Goal: Task Accomplishment & Management: Complete application form

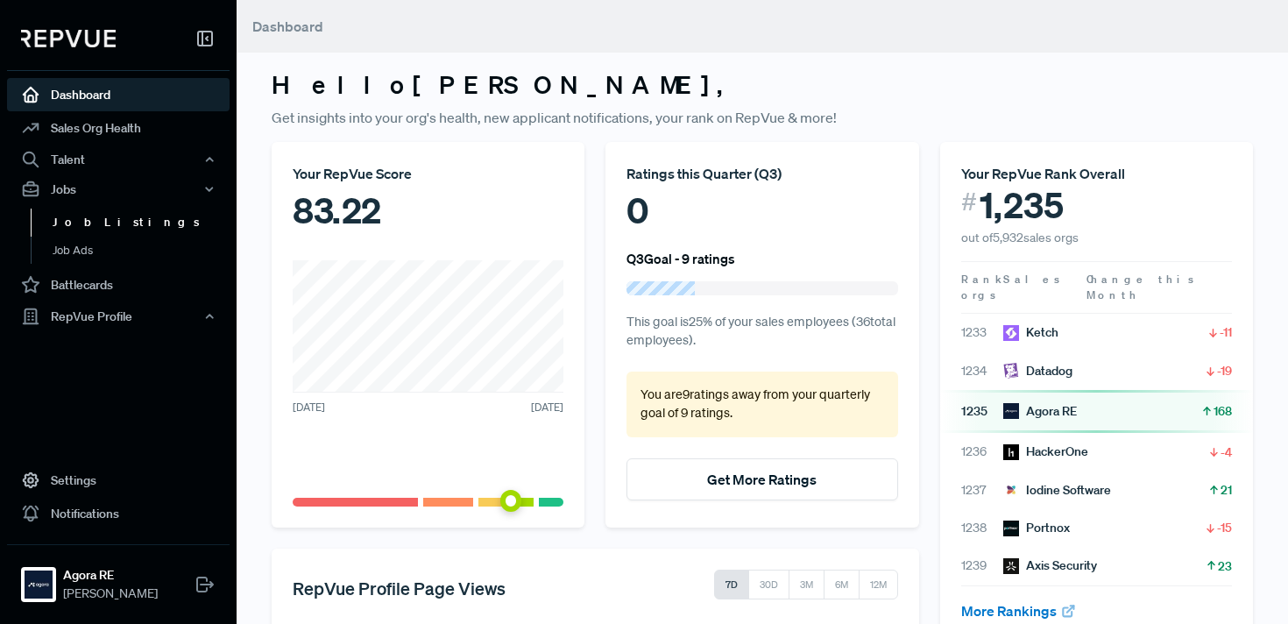
click at [109, 220] on link "Job Listings" at bounding box center [142, 223] width 223 height 28
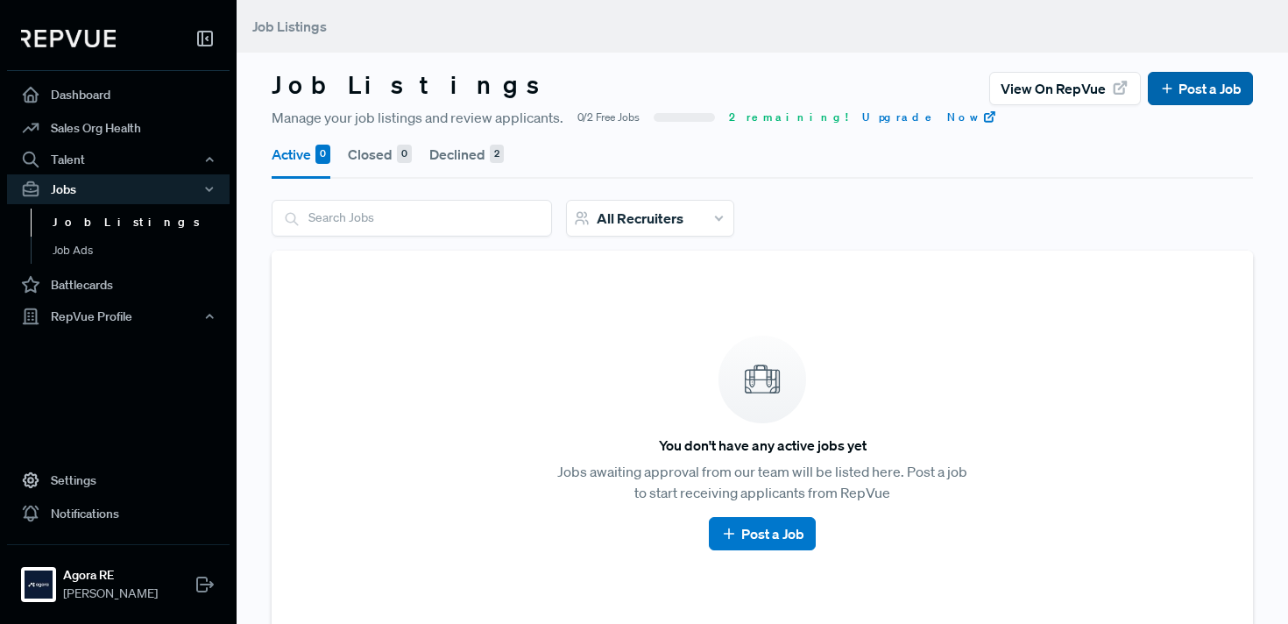
click at [1182, 92] on link "Post a Job" at bounding box center [1201, 88] width 82 height 21
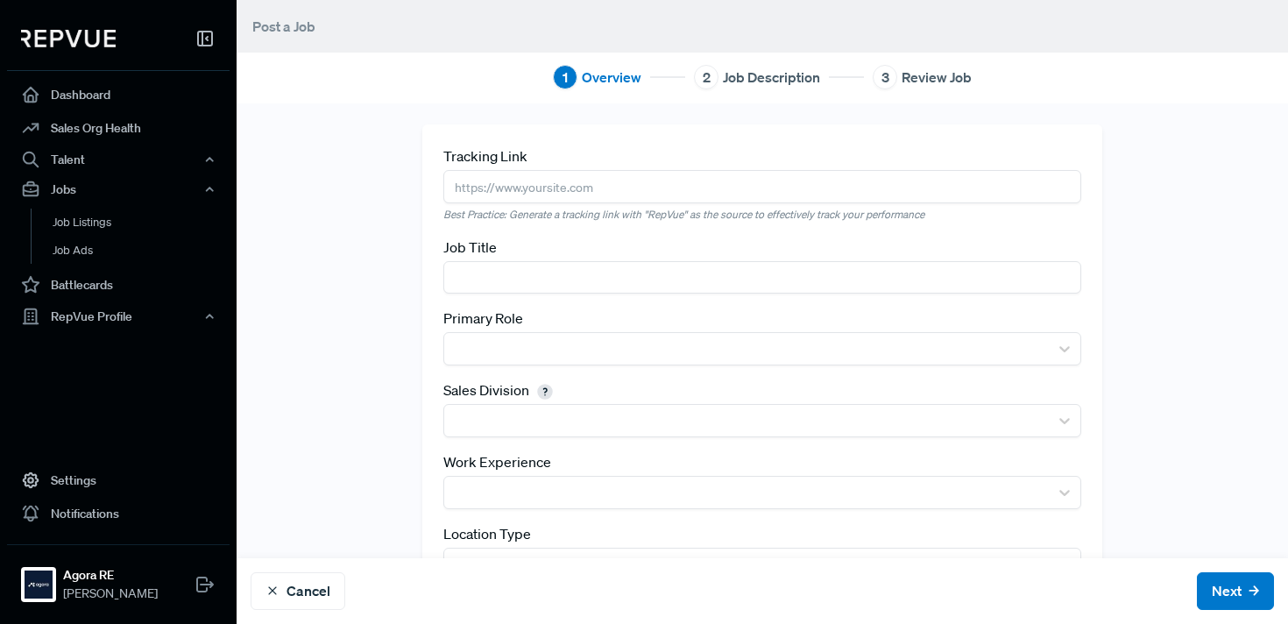
click at [655, 191] on input "text" at bounding box center [763, 186] width 638 height 32
paste input "https://www.comeet.com/jobs/agora/08.007/account-executive---austin/7C.557"
type input "https://www.comeet.com/jobs/agora/08.007/account-executive---austin/7C.557"
click at [657, 283] on input "text" at bounding box center [763, 277] width 638 height 32
type input "Account Executive - [GEOGRAPHIC_DATA]"
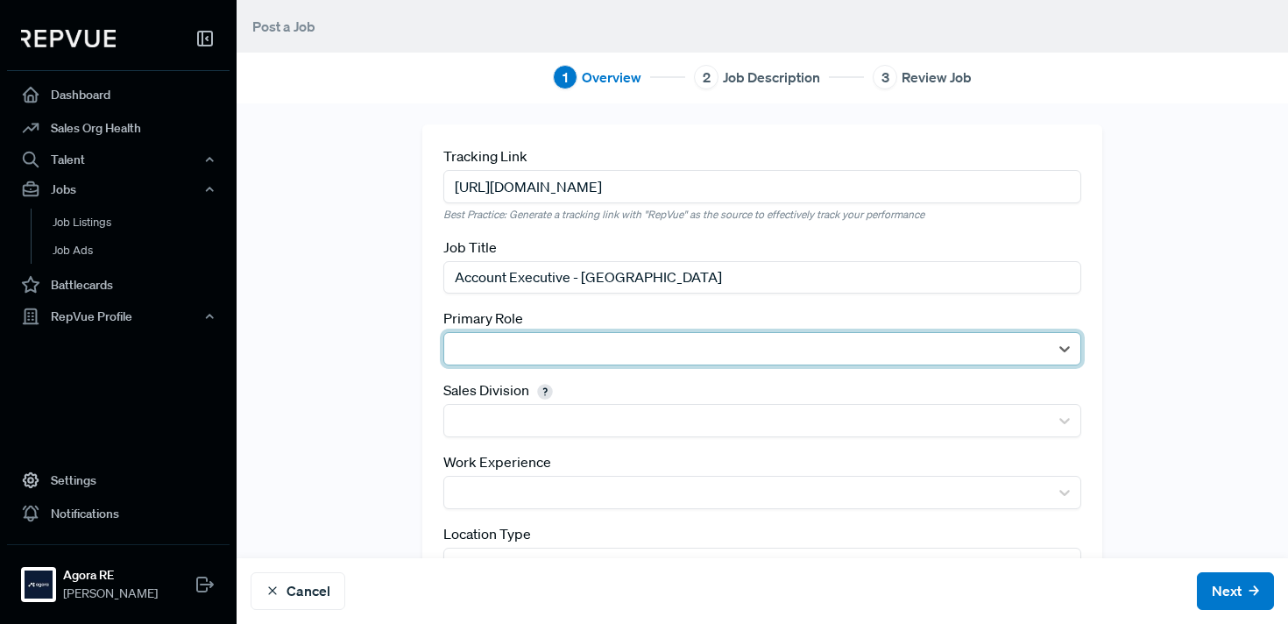
click at [744, 337] on div at bounding box center [746, 349] width 587 height 25
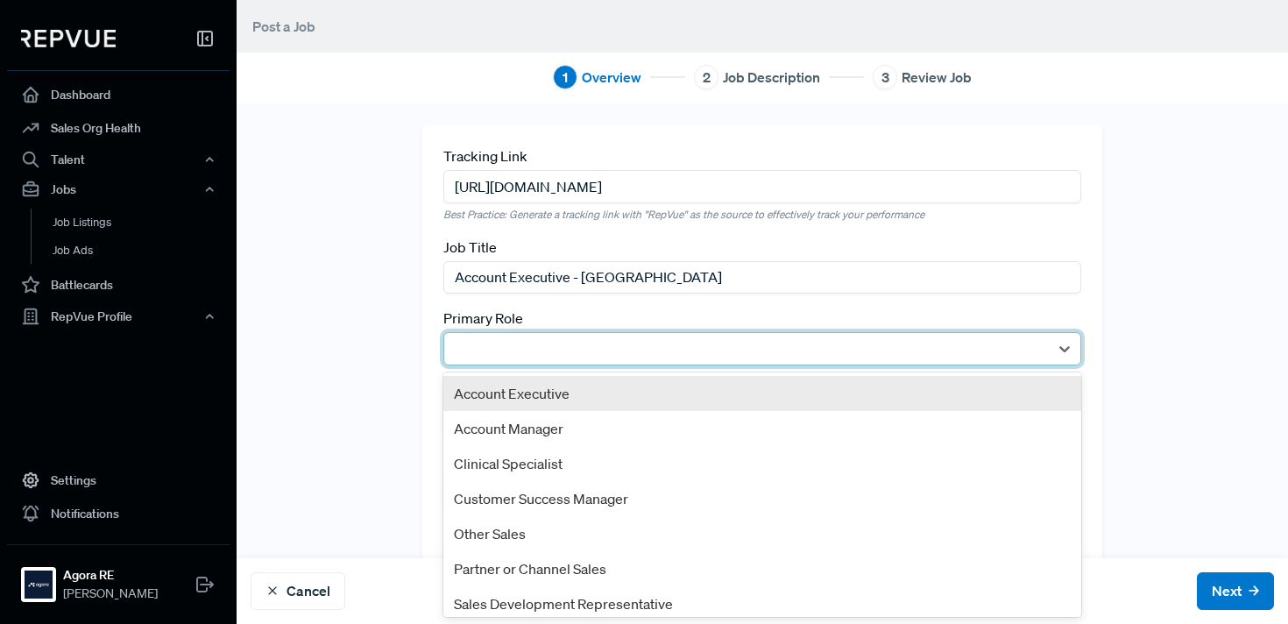
click at [699, 380] on div "Account Executive" at bounding box center [763, 393] width 638 height 35
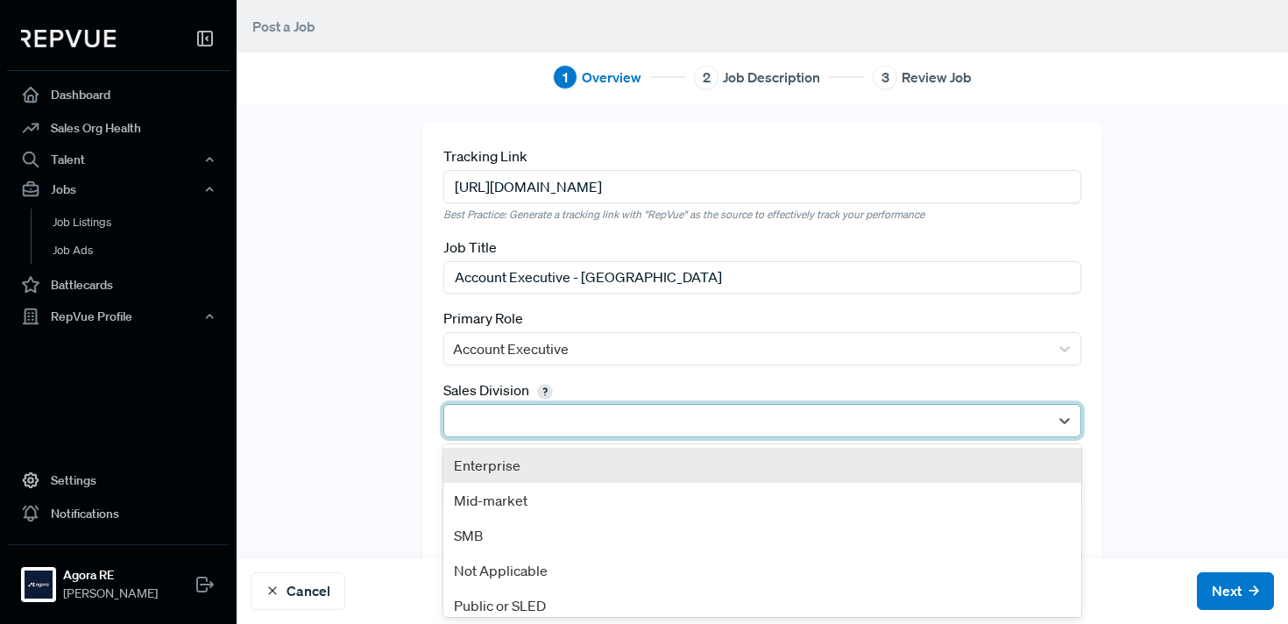
click at [636, 412] on div at bounding box center [746, 420] width 587 height 25
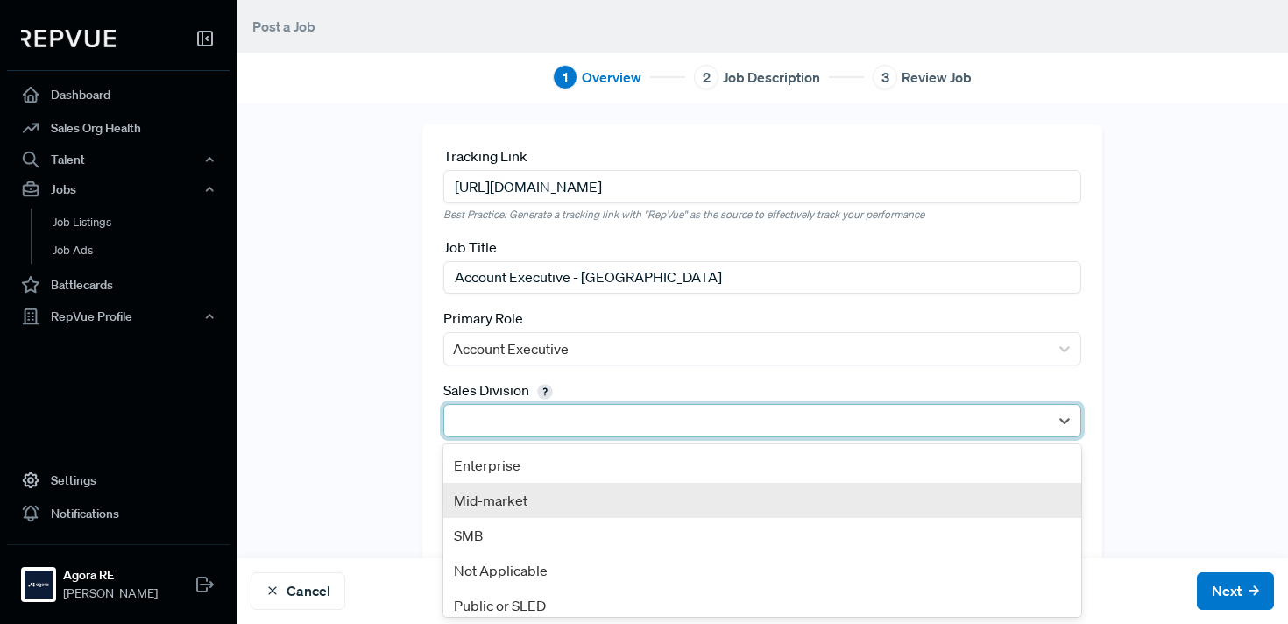
click at [578, 507] on div "Mid-market" at bounding box center [763, 500] width 638 height 35
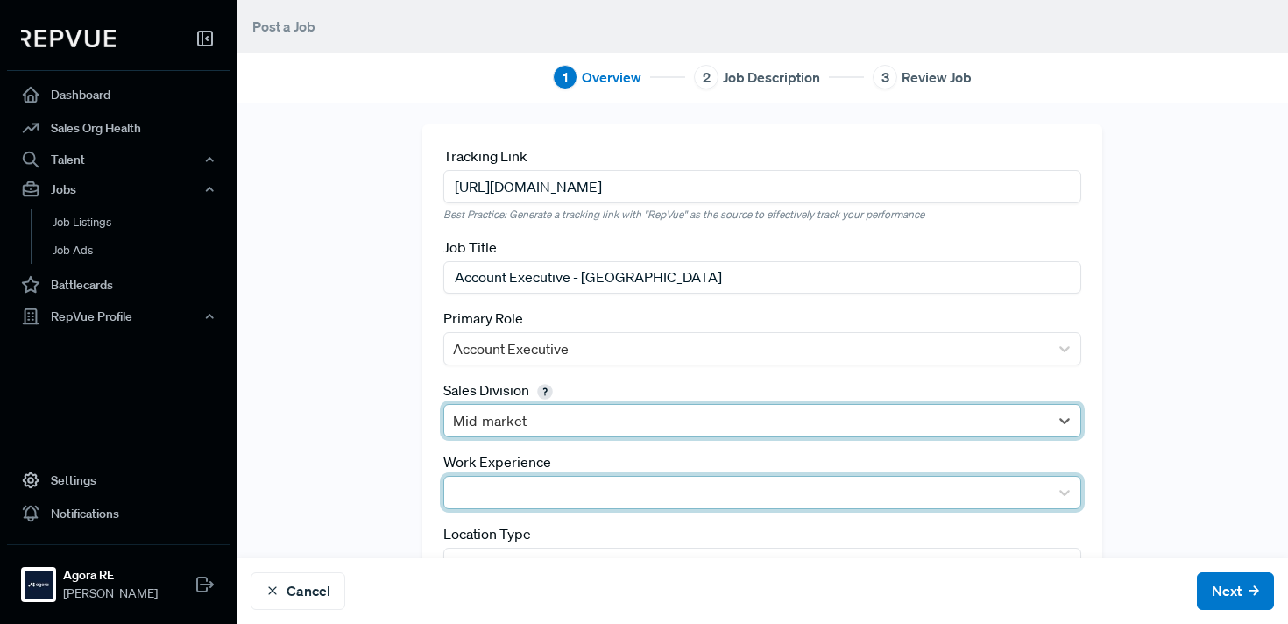
click at [546, 489] on div at bounding box center [746, 492] width 587 height 25
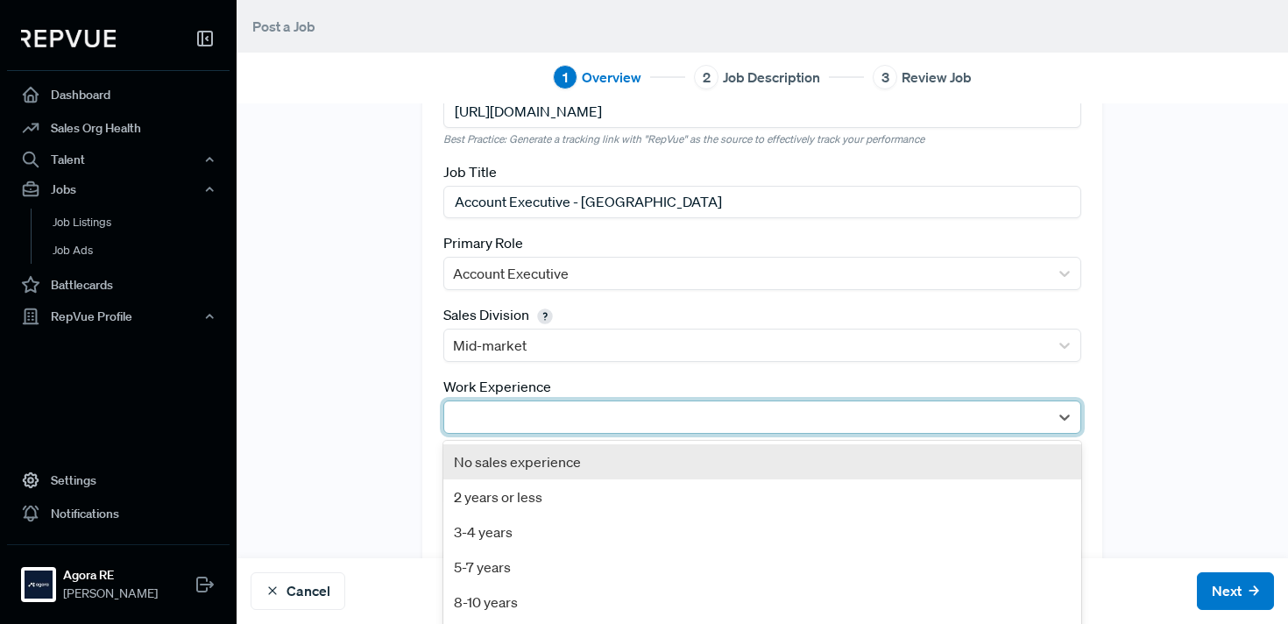
scroll to position [112, 0]
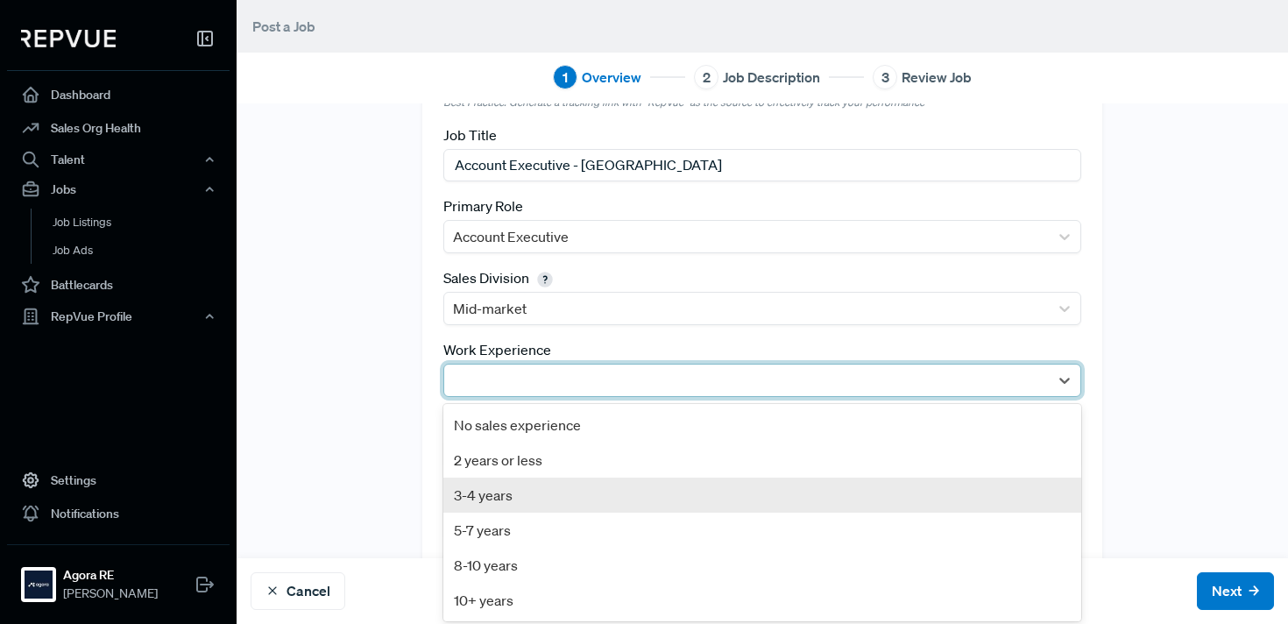
click at [535, 497] on div "3-4 years" at bounding box center [763, 495] width 638 height 35
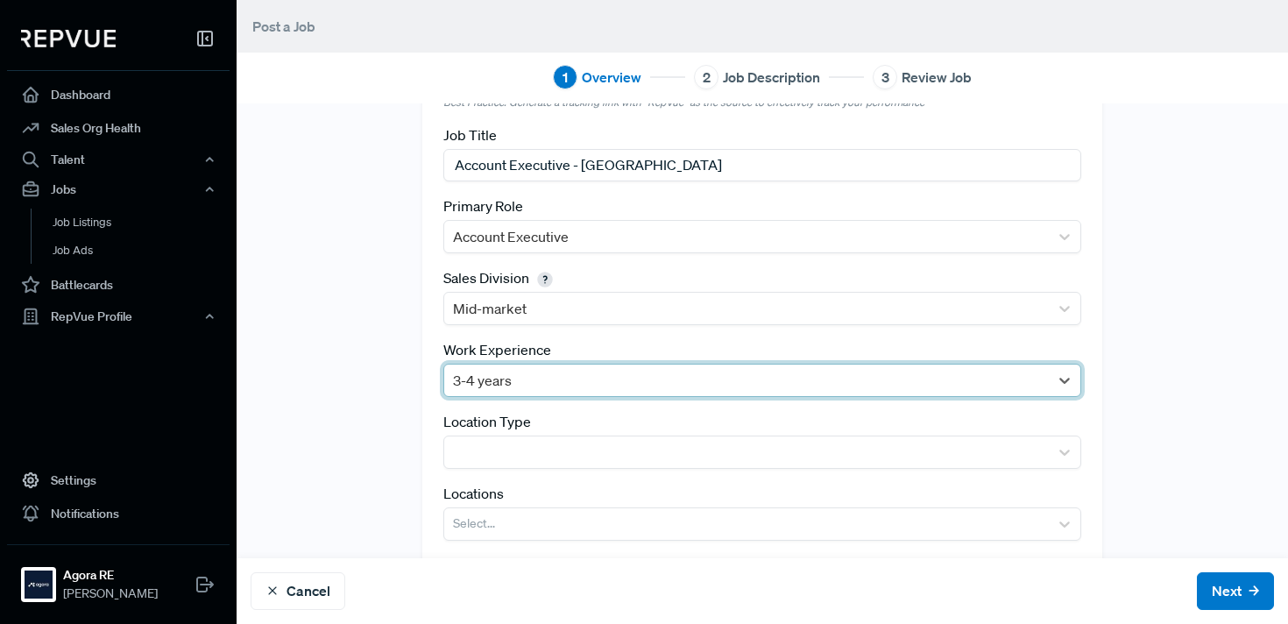
click at [525, 373] on div at bounding box center [746, 380] width 587 height 25
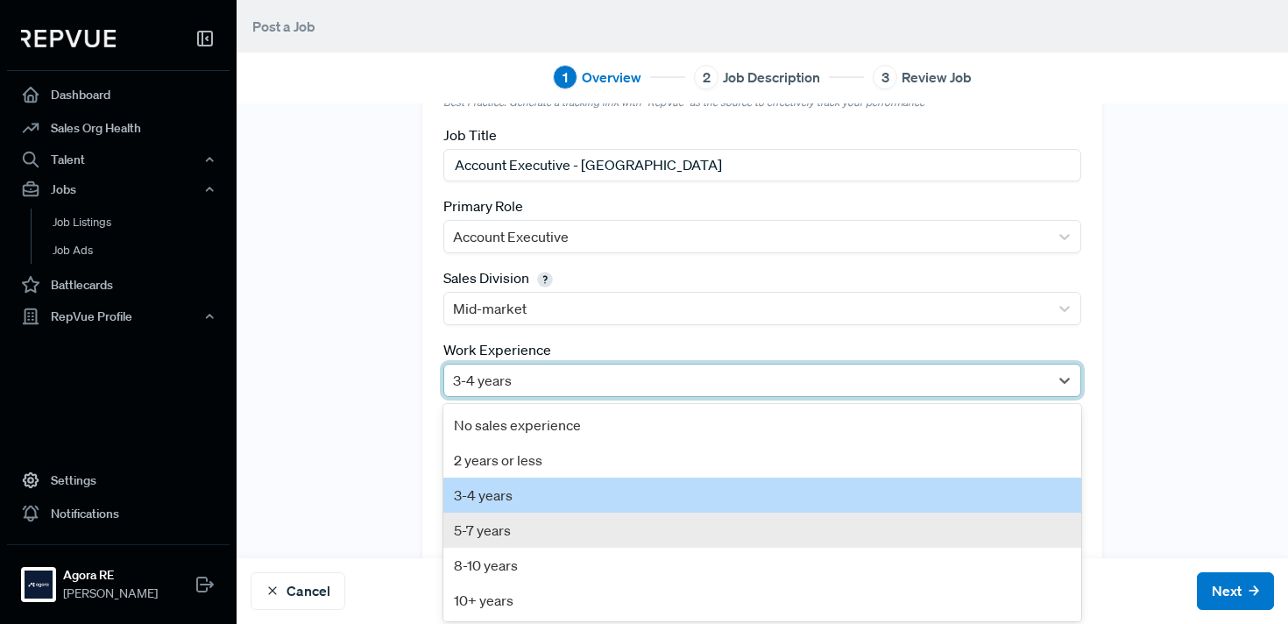
click at [494, 527] on div "5-7 years" at bounding box center [763, 530] width 638 height 35
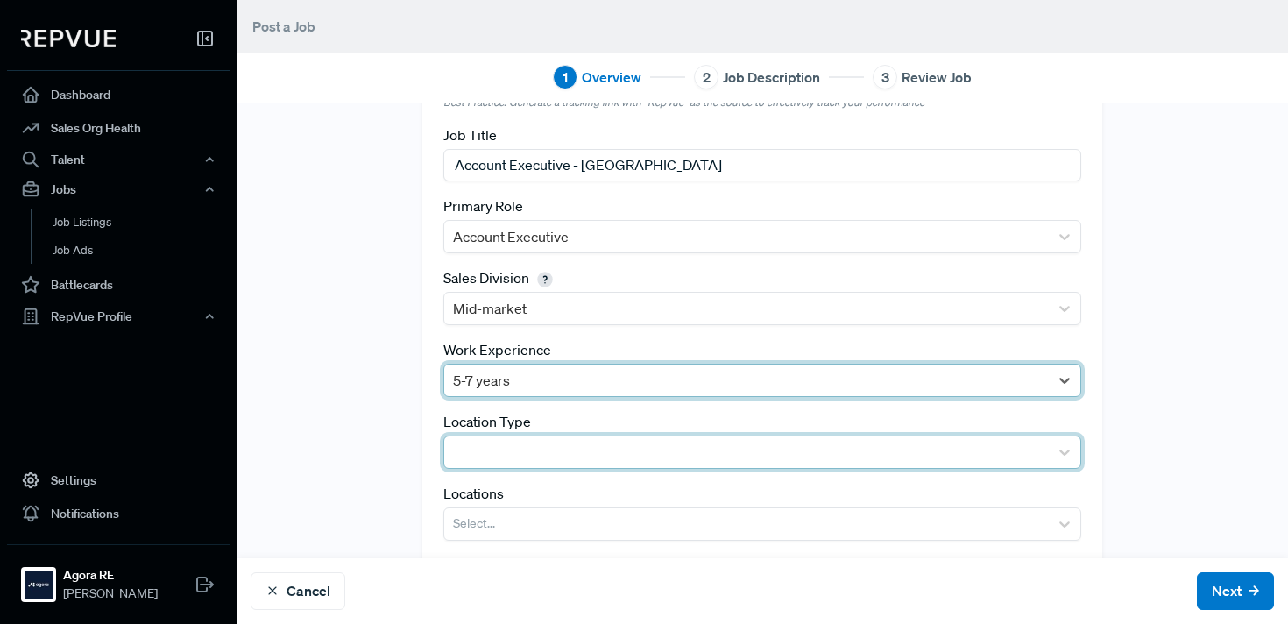
click at [503, 453] on div at bounding box center [746, 452] width 587 height 25
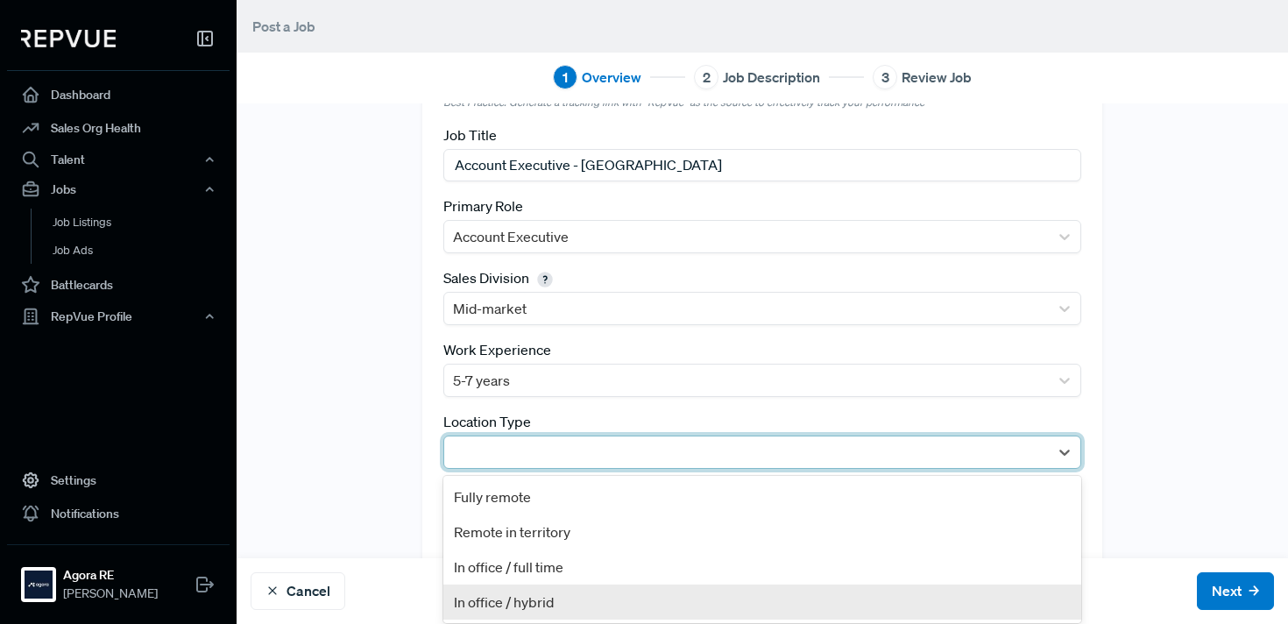
click at [513, 595] on div "In office / hybrid" at bounding box center [763, 602] width 638 height 35
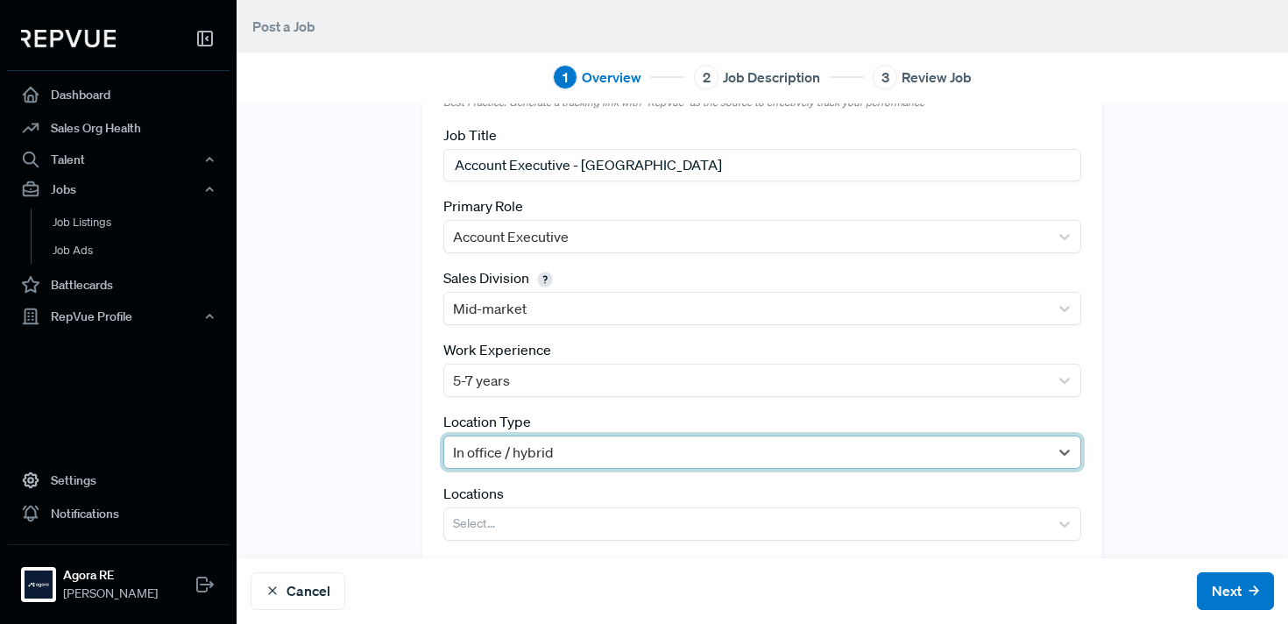
scroll to position [151, 0]
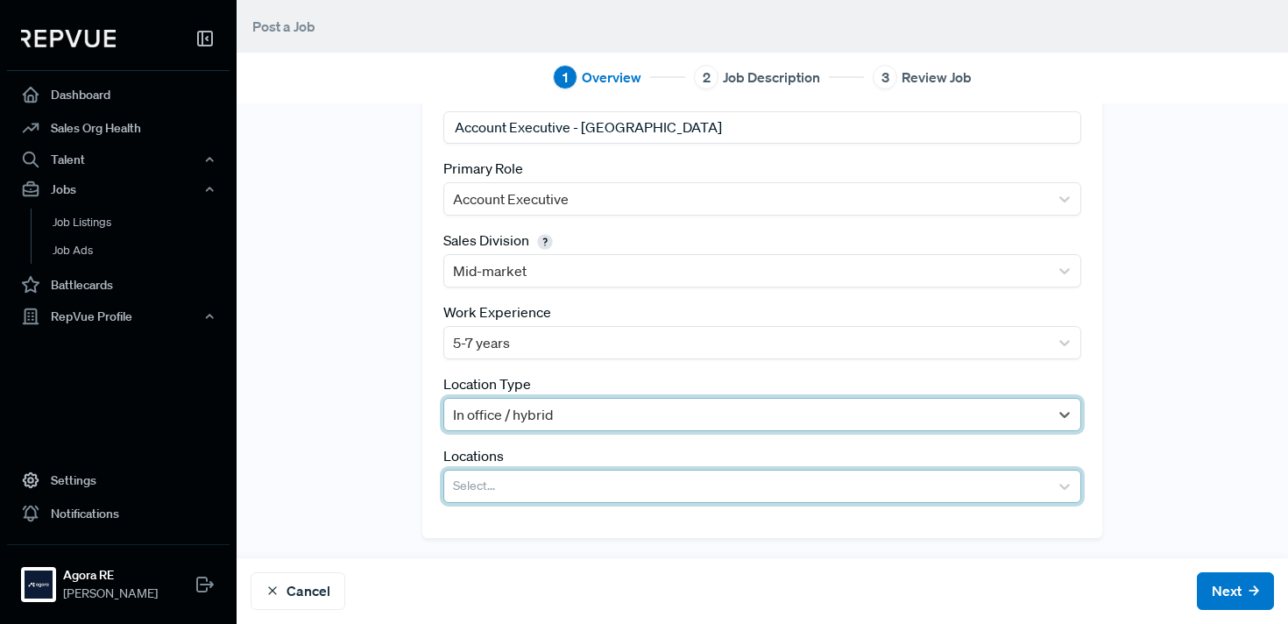
click at [516, 495] on div at bounding box center [746, 486] width 587 height 25
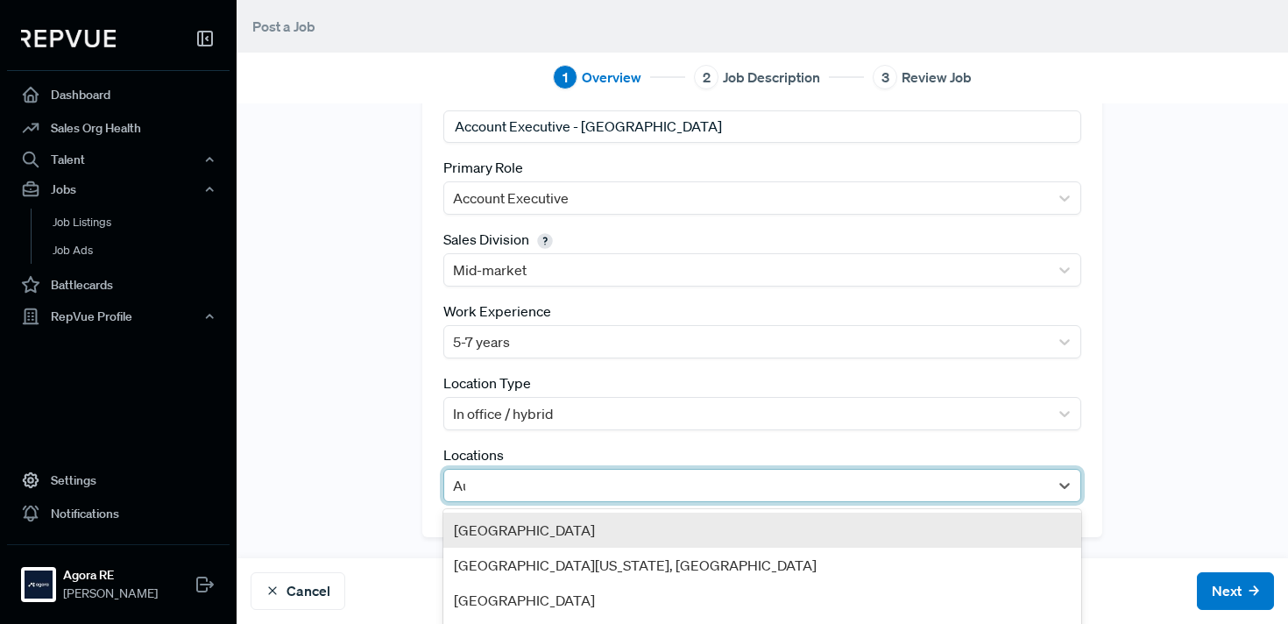
type input "Aust"
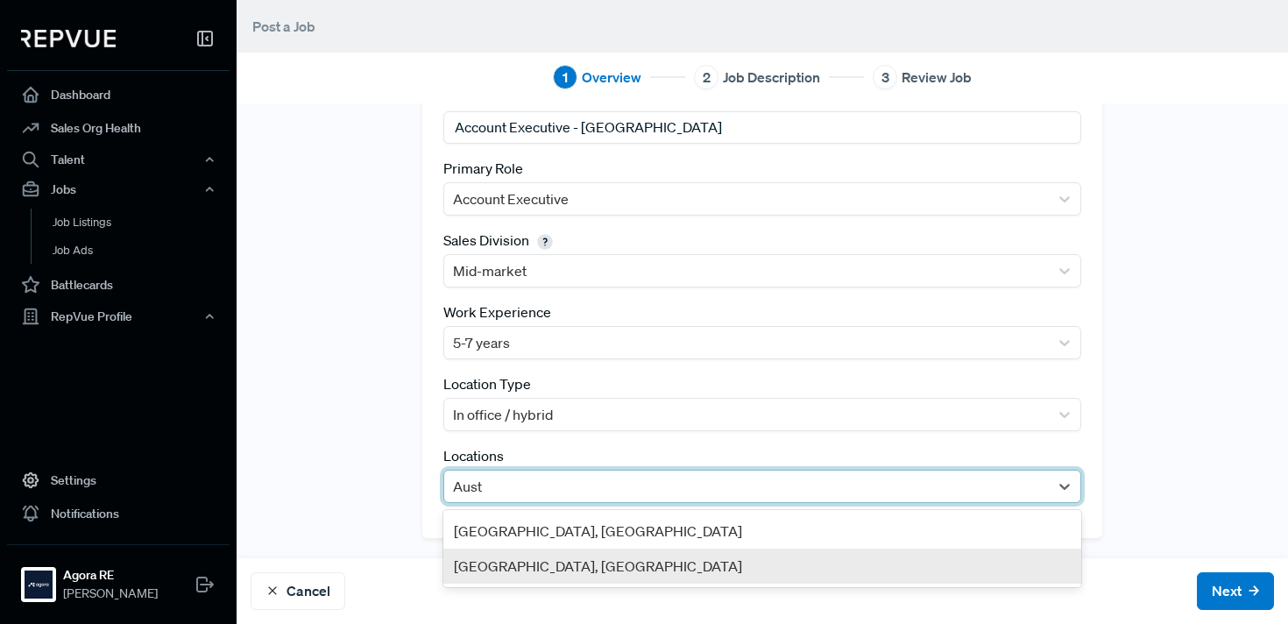
click at [557, 558] on div "[GEOGRAPHIC_DATA], [GEOGRAPHIC_DATA]" at bounding box center [763, 566] width 638 height 35
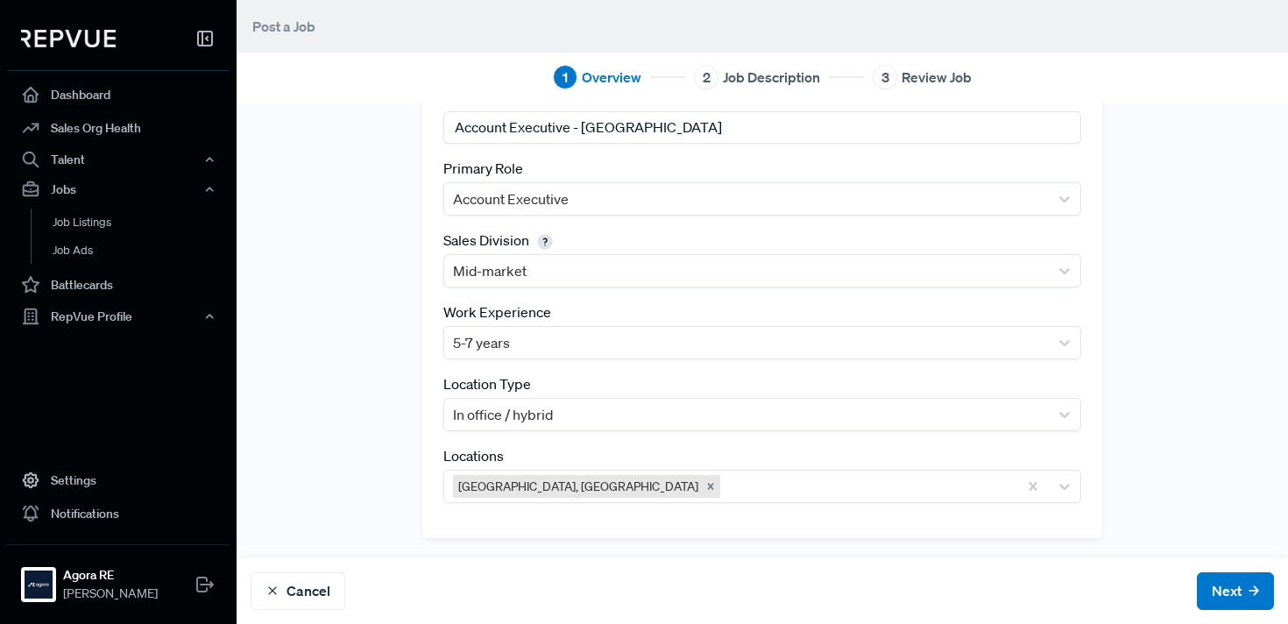
click at [610, 554] on div "Tracking Link https://www.comeet.com/jobs/agora/08.007/account-executive---aust…" at bounding box center [763, 256] width 1052 height 605
click at [1206, 588] on button "Next" at bounding box center [1235, 591] width 77 height 38
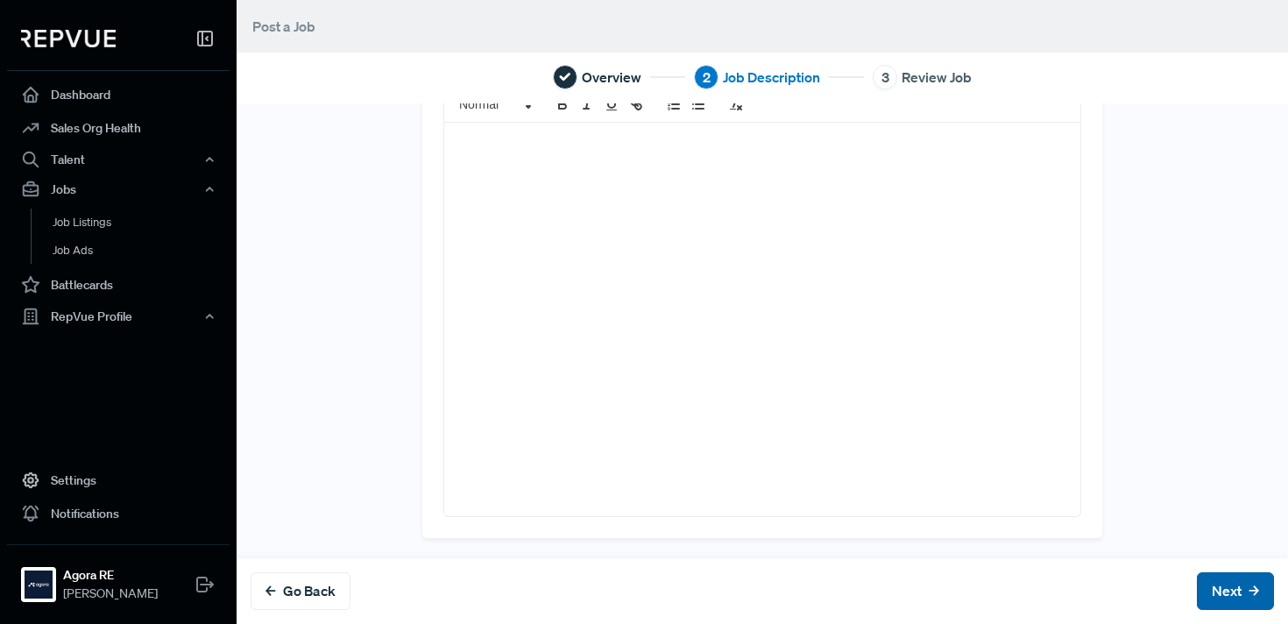
scroll to position [0, 0]
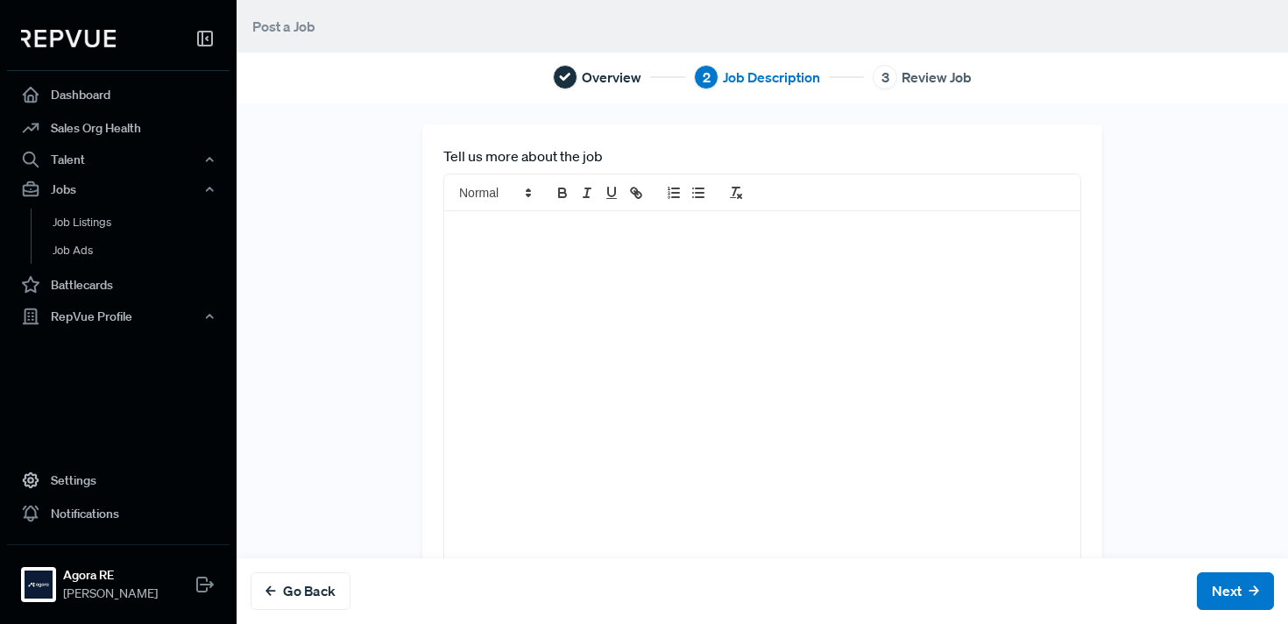
click at [529, 350] on div at bounding box center [762, 408] width 636 height 394
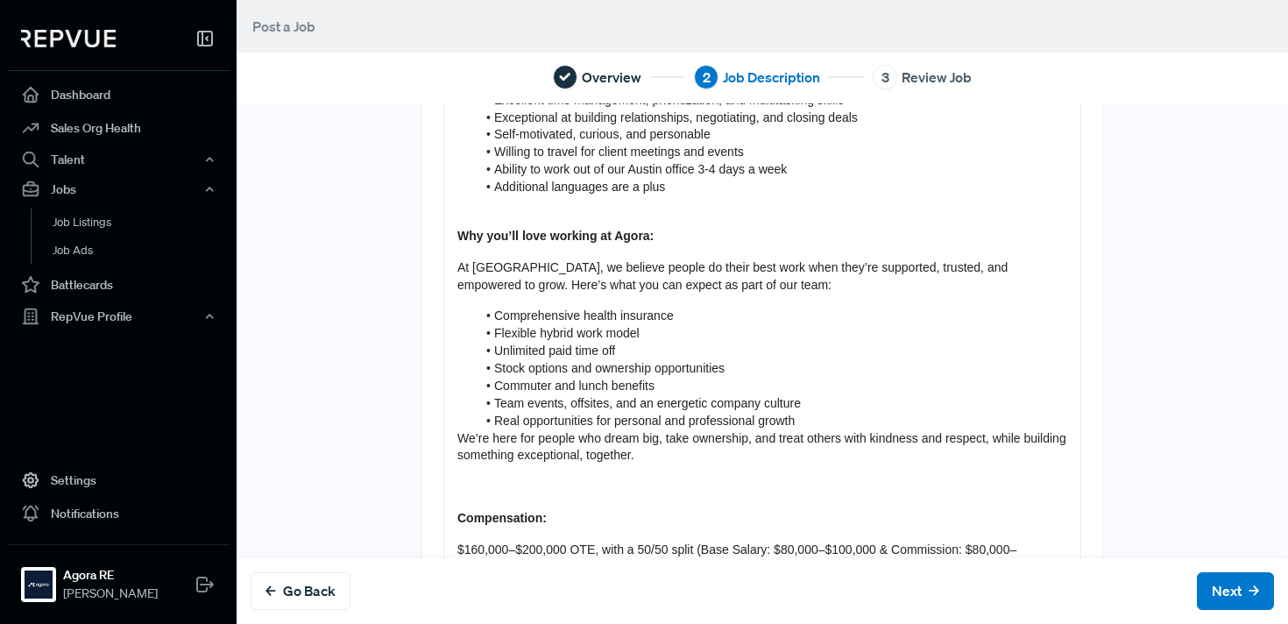
scroll to position [1172, 0]
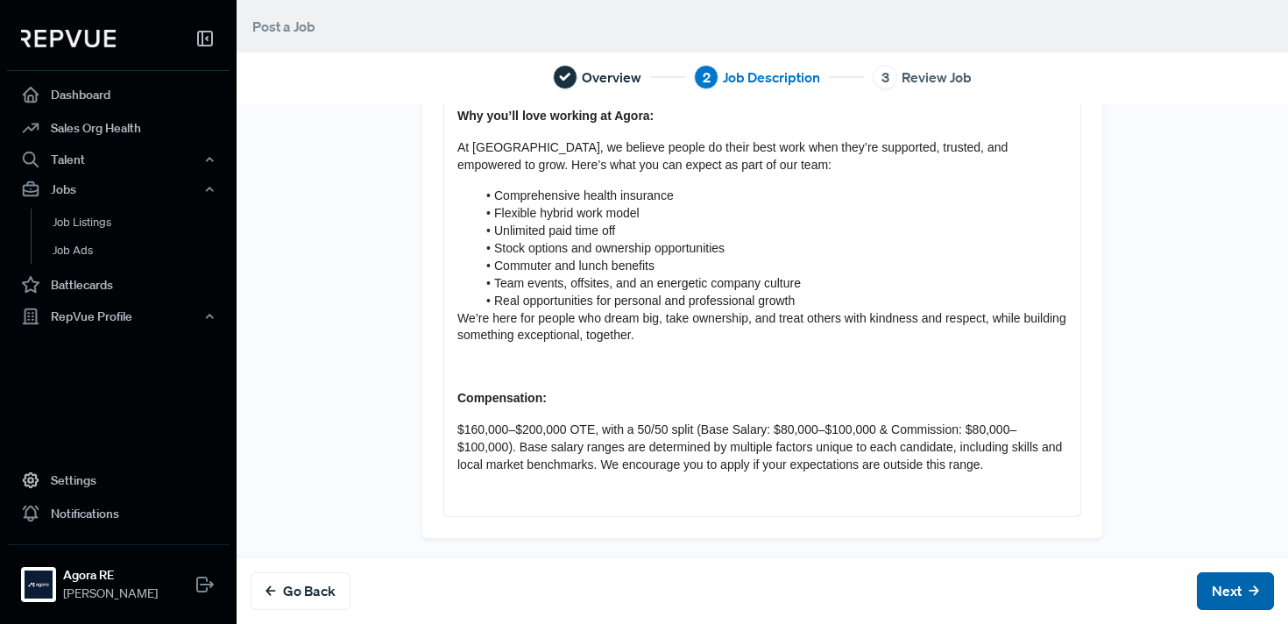
click at [1232, 588] on button "Next" at bounding box center [1235, 591] width 77 height 38
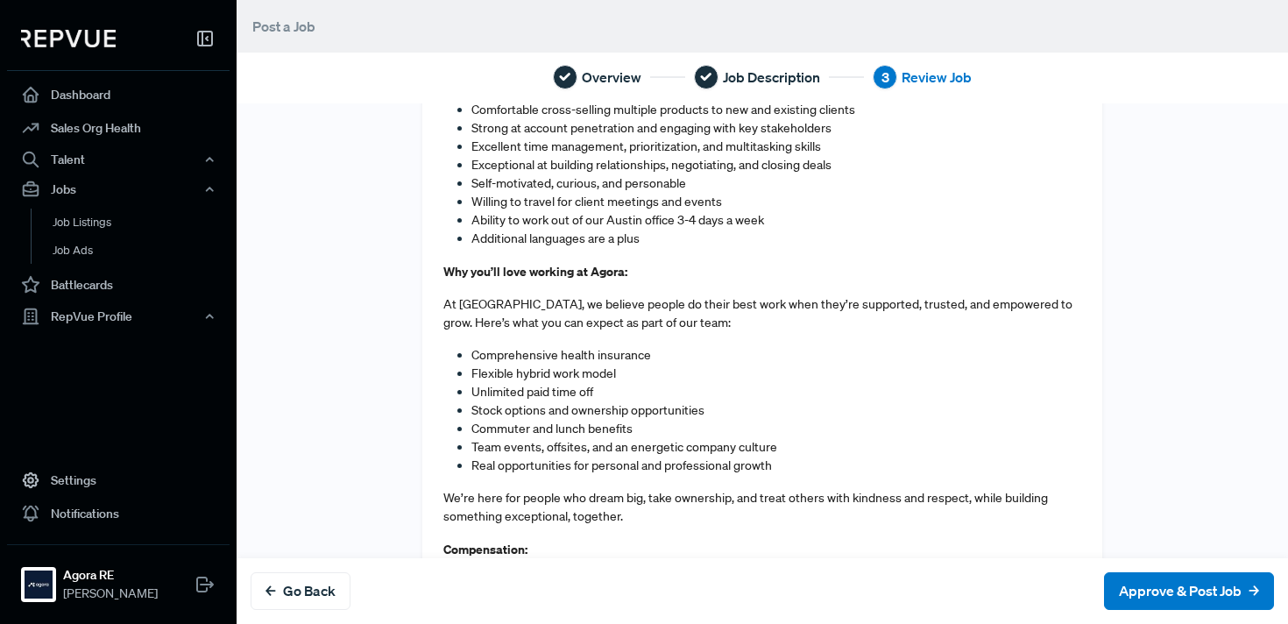
scroll to position [1402, 0]
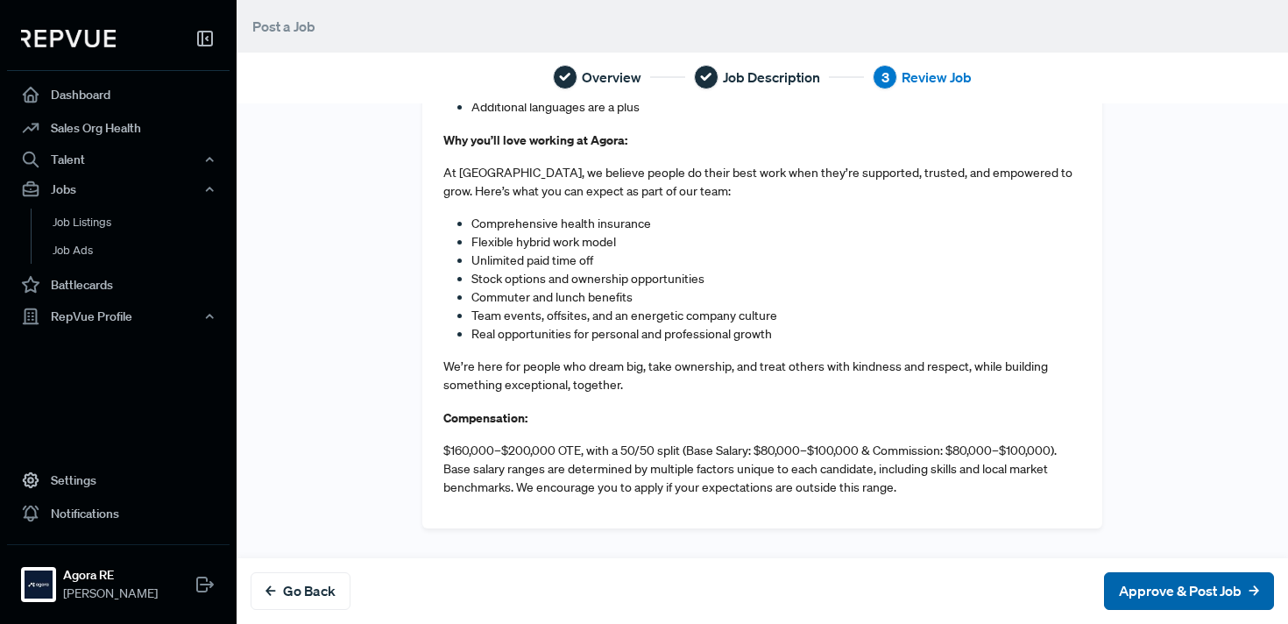
click at [1174, 594] on button "Approve & Post Job" at bounding box center [1189, 591] width 170 height 38
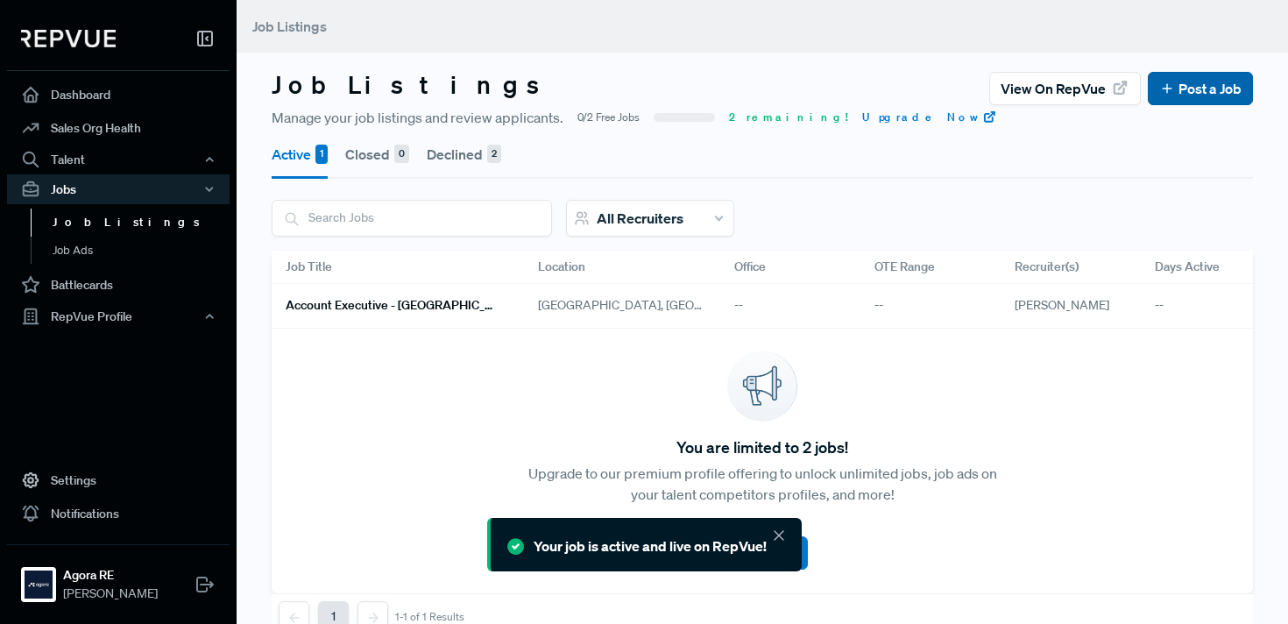
click at [1168, 92] on icon at bounding box center [1168, 89] width 16 height 16
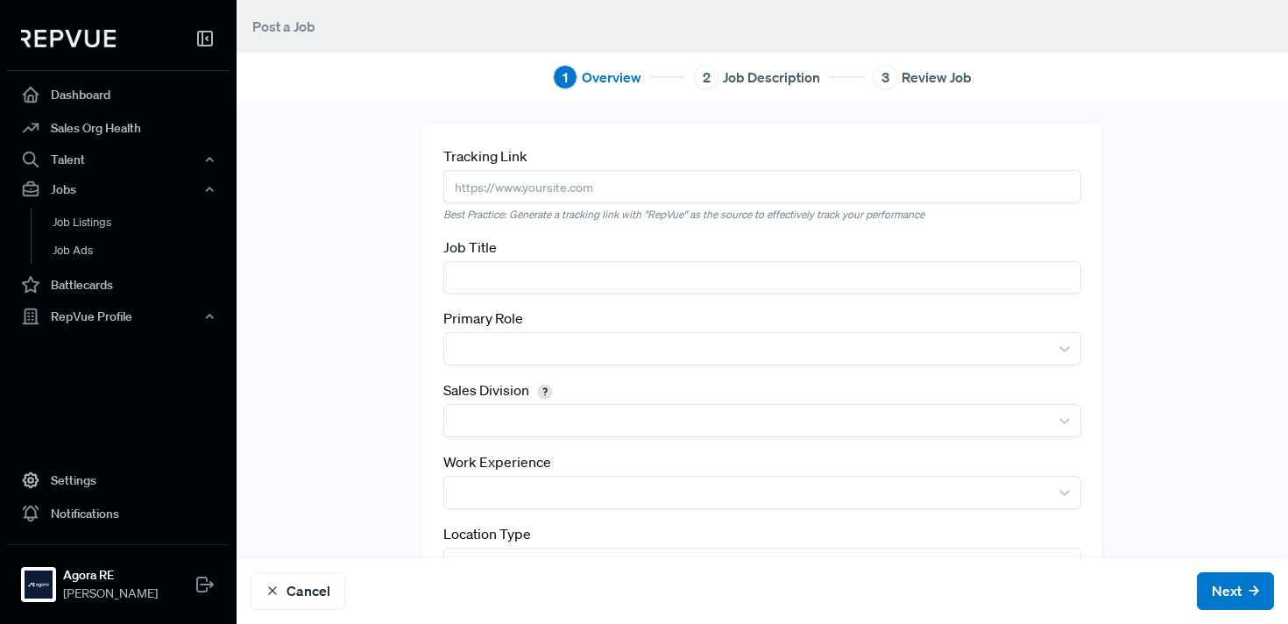
click at [571, 188] on input "text" at bounding box center [763, 186] width 638 height 32
paste input "https://www.comeet.com/jobs/agora/08.007/account-executive---ny/A1.A4B"
type input "https://www.comeet.com/jobs/agora/08.007/account-executive---ny/A1.A4B"
click at [571, 289] on input "text" at bounding box center [763, 277] width 638 height 32
type input "Account Executive - New York"
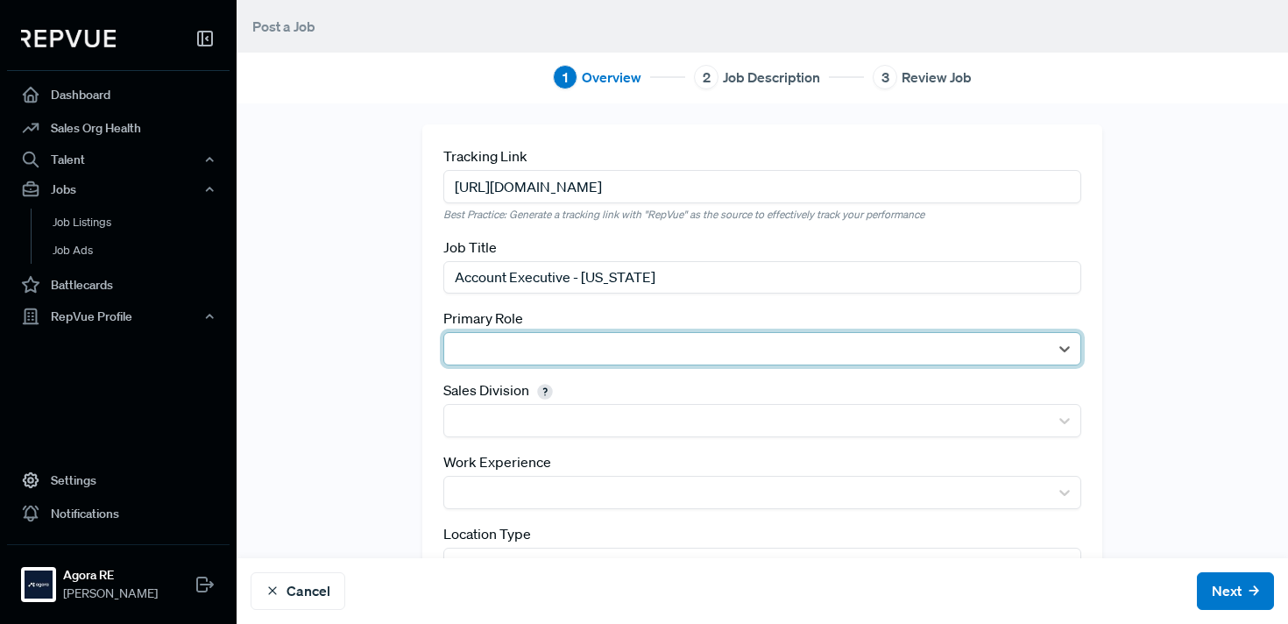
type input "a"
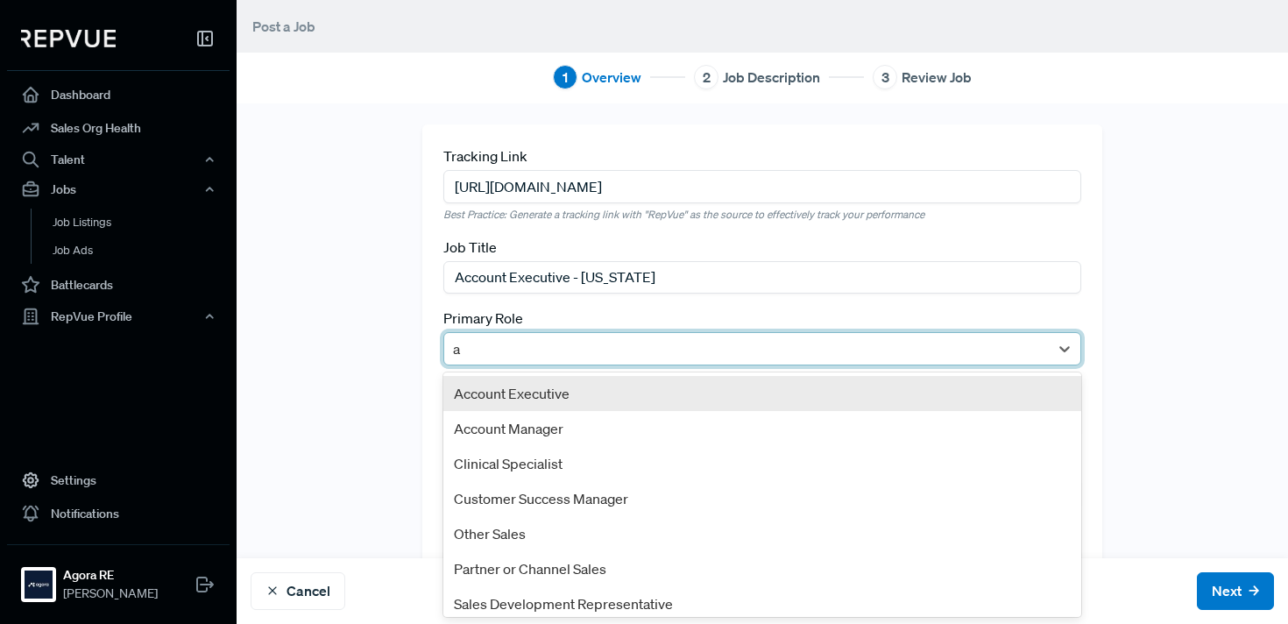
click at [560, 389] on div "Account Executive" at bounding box center [763, 393] width 638 height 35
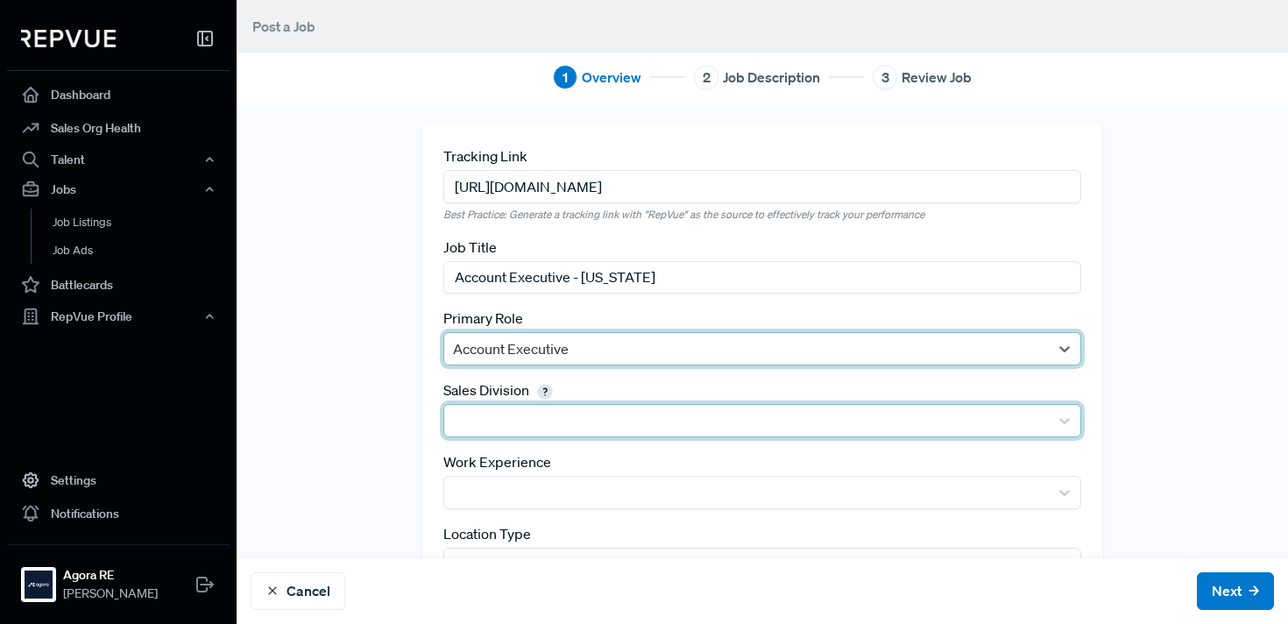
click at [541, 405] on div at bounding box center [746, 421] width 605 height 32
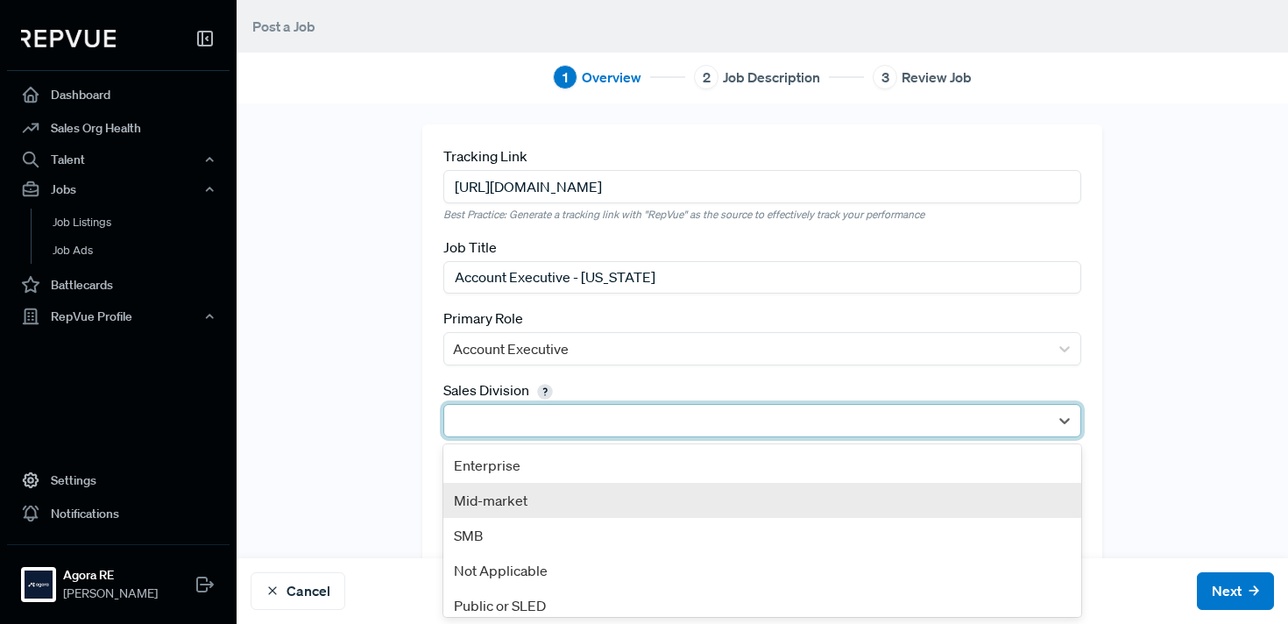
click at [521, 505] on div "Mid-market" at bounding box center [763, 500] width 638 height 35
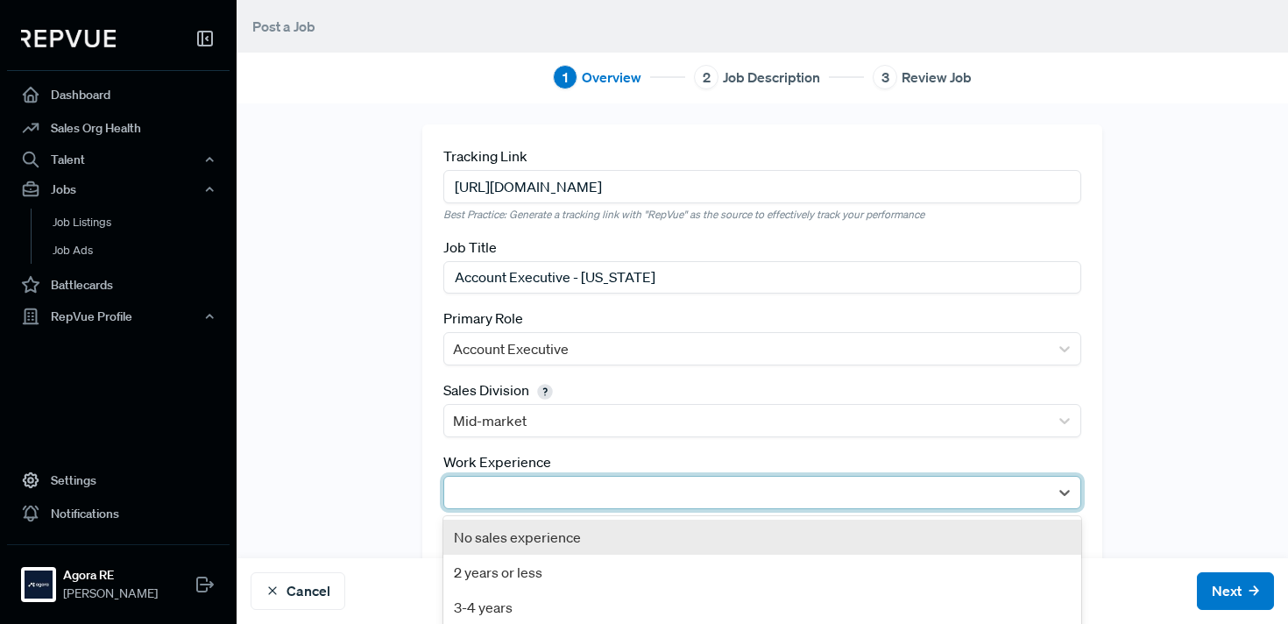
click at [514, 487] on div at bounding box center [746, 492] width 587 height 25
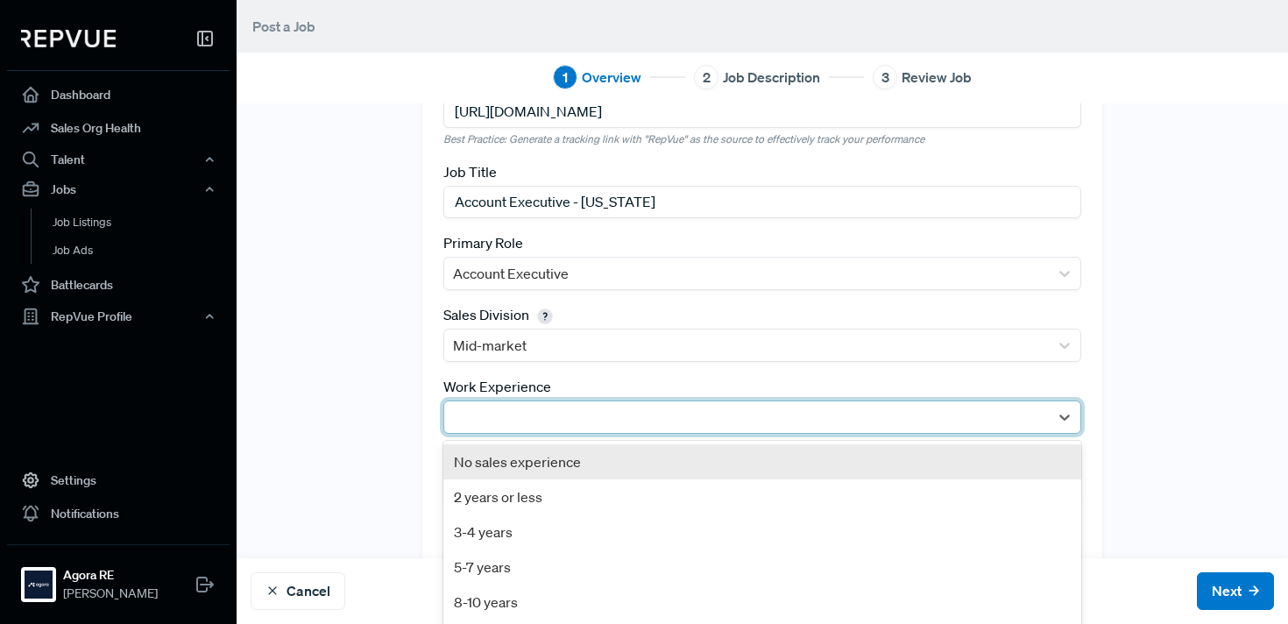
scroll to position [103, 0]
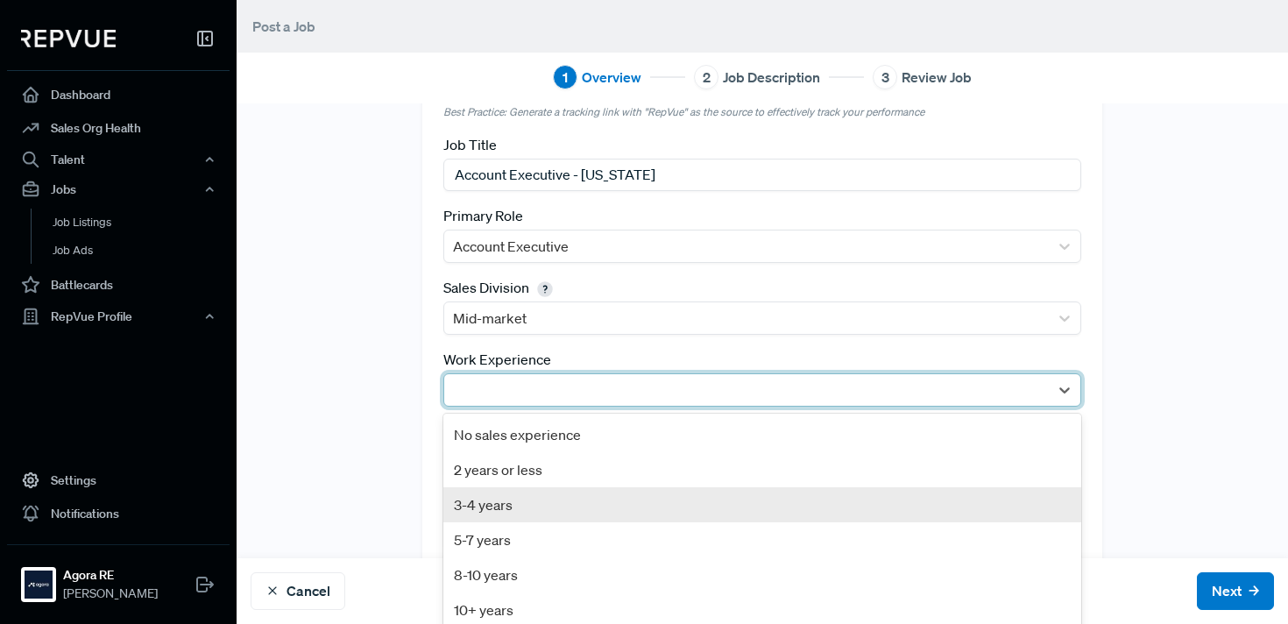
click at [509, 508] on div "3-4 years" at bounding box center [763, 504] width 638 height 35
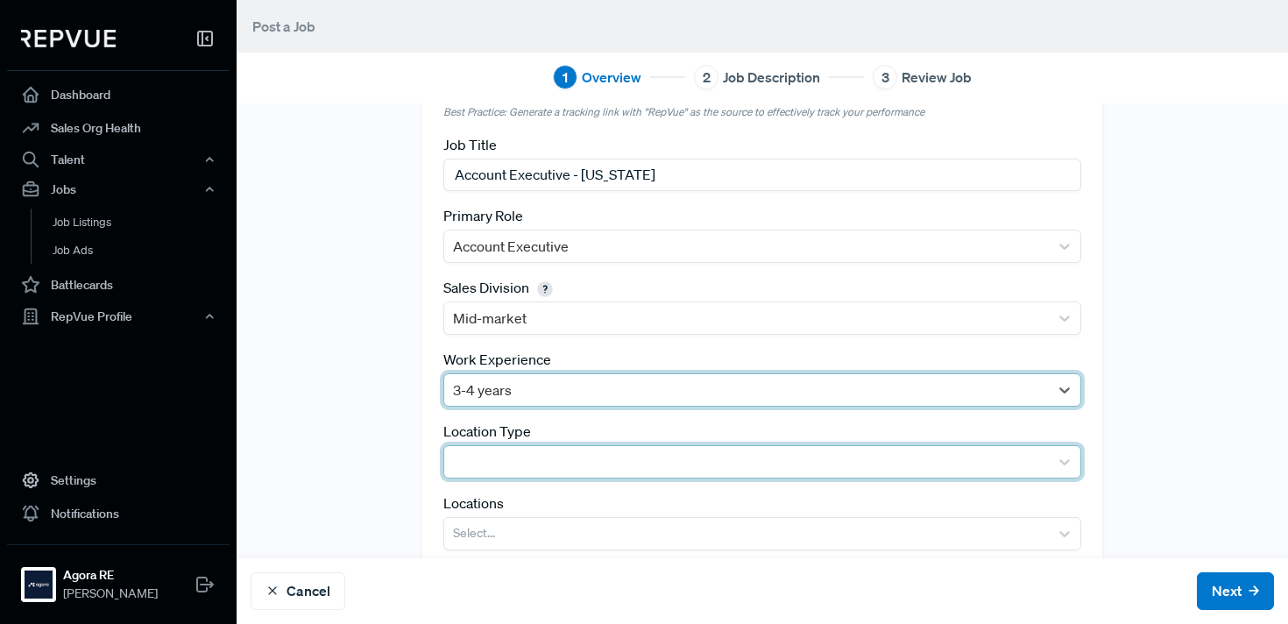
click at [518, 455] on div at bounding box center [746, 462] width 587 height 25
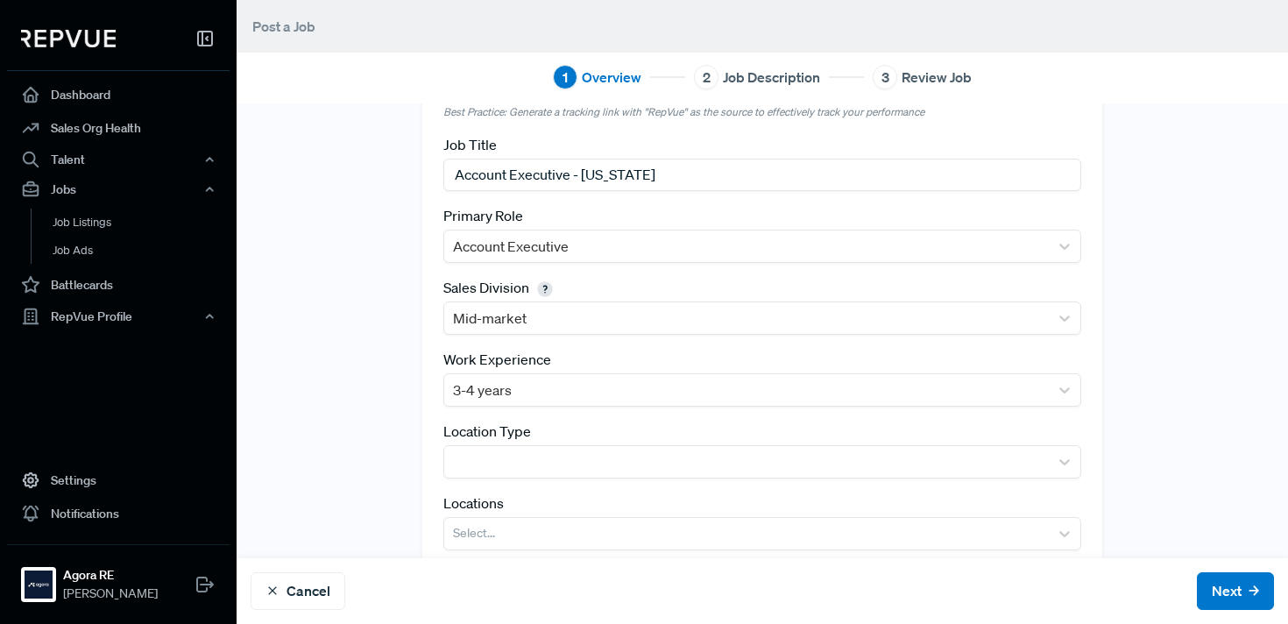
click at [515, 620] on div "Cancel Next" at bounding box center [763, 591] width 1052 height 66
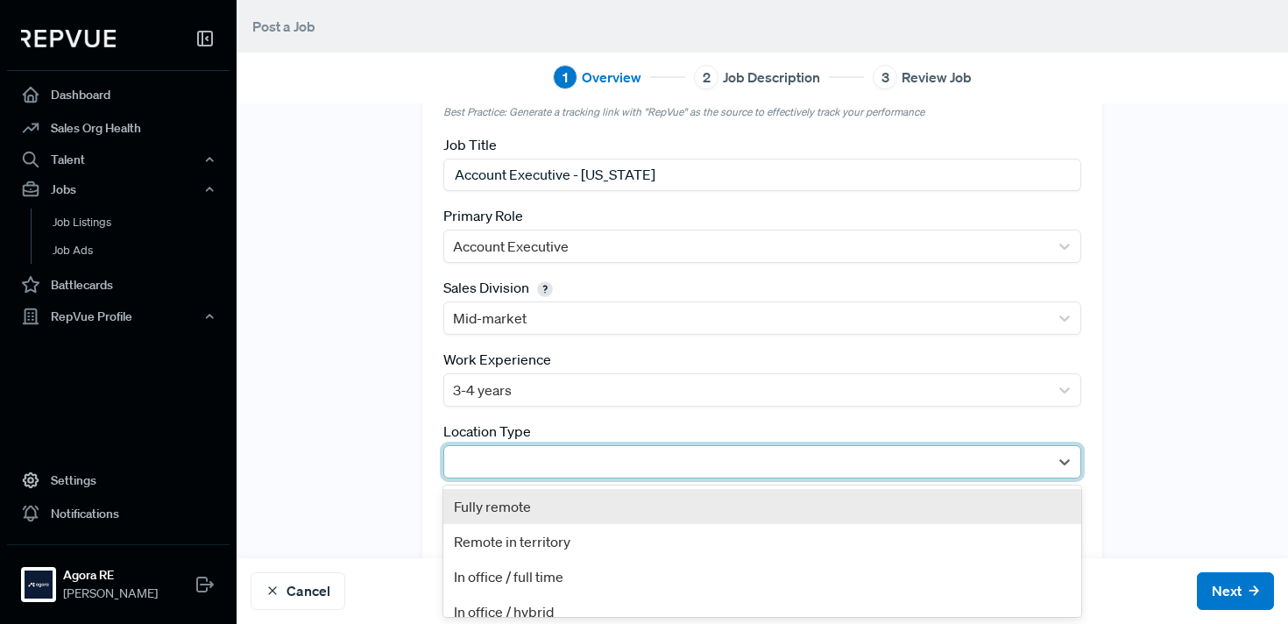
click at [563, 465] on div at bounding box center [746, 462] width 587 height 25
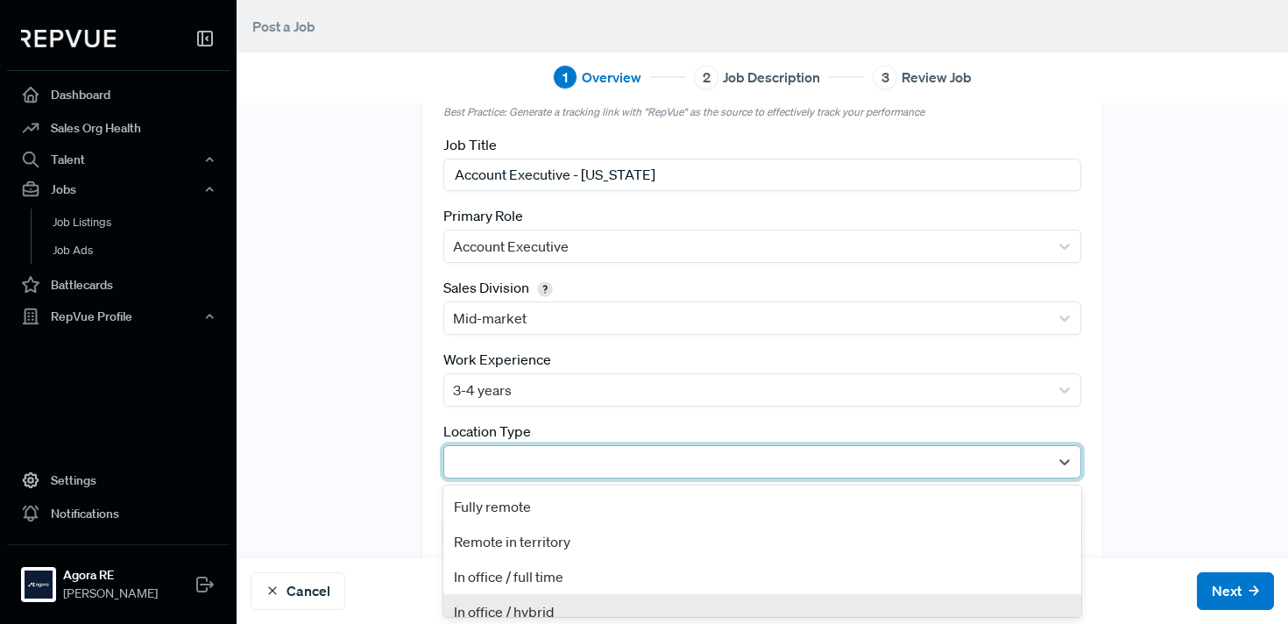
click at [510, 605] on div "In office / hybrid" at bounding box center [763, 611] width 638 height 35
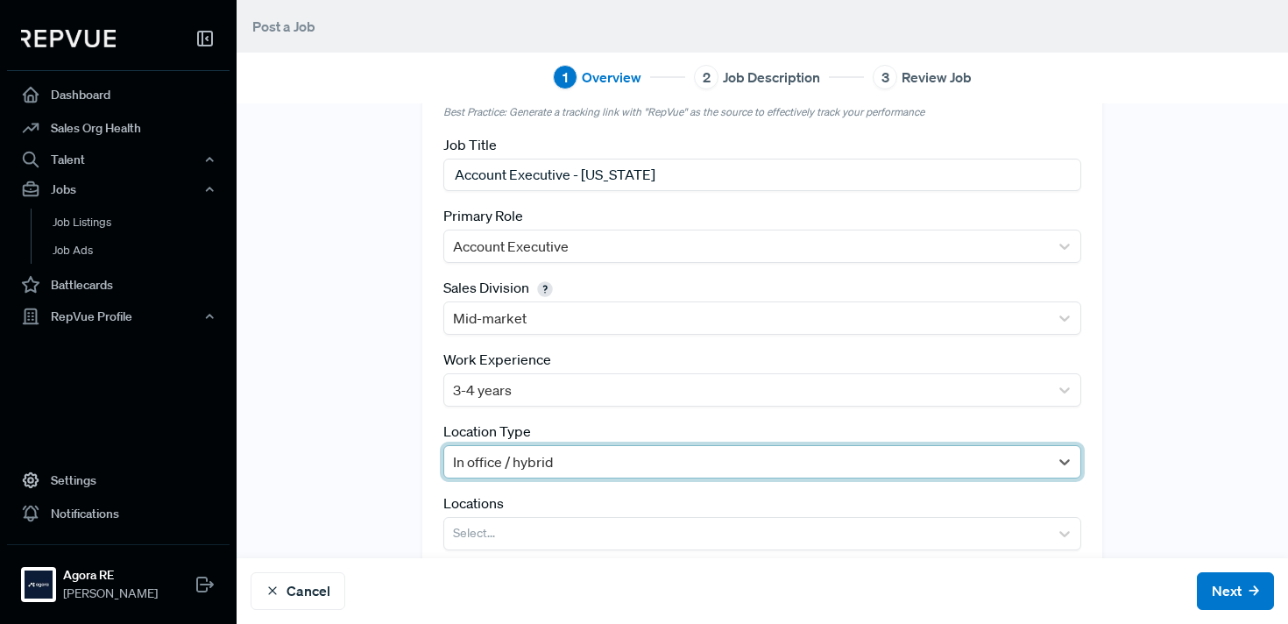
scroll to position [151, 0]
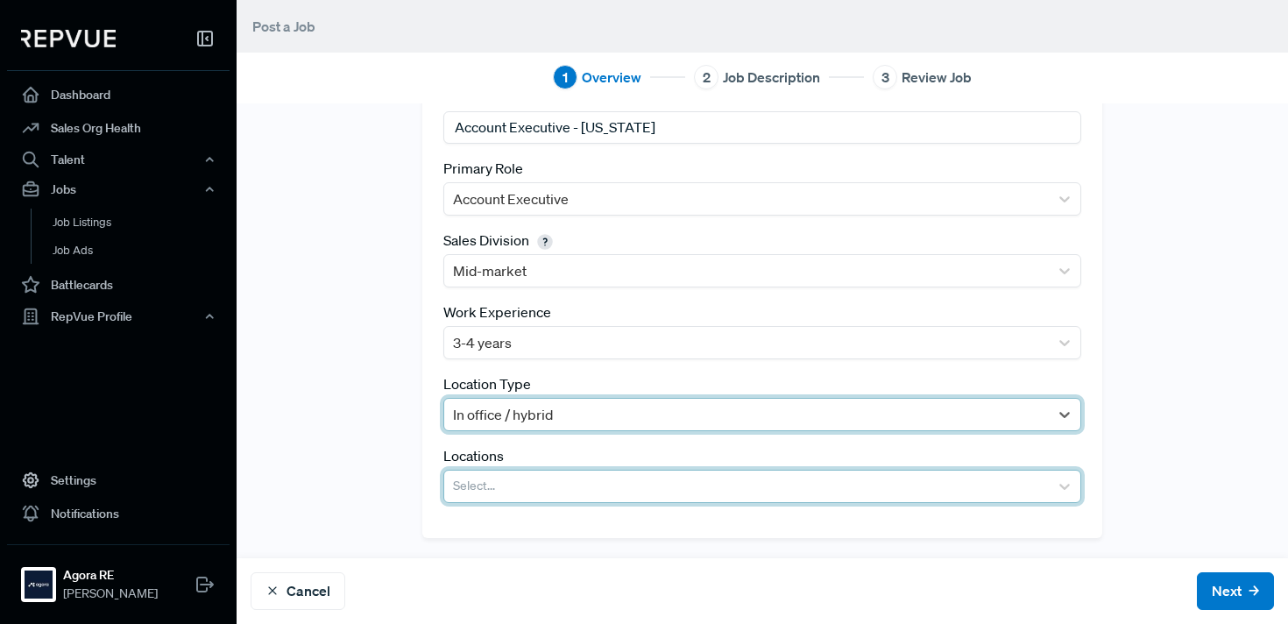
click at [512, 489] on div at bounding box center [746, 486] width 587 height 25
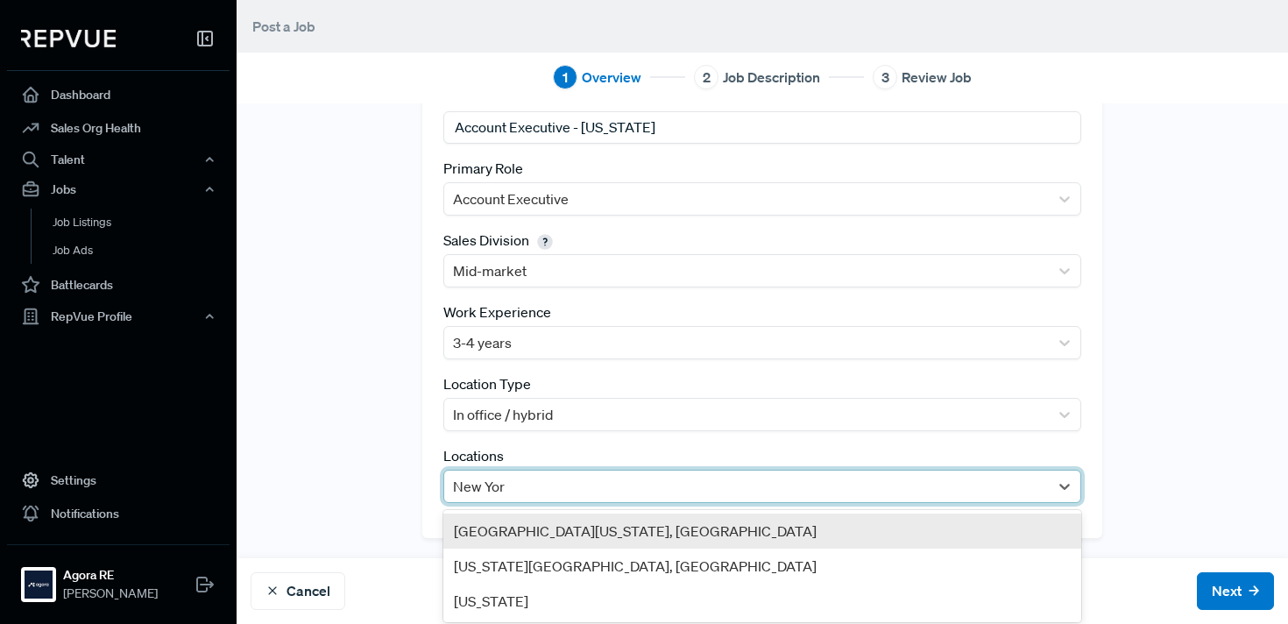
type input "New York"
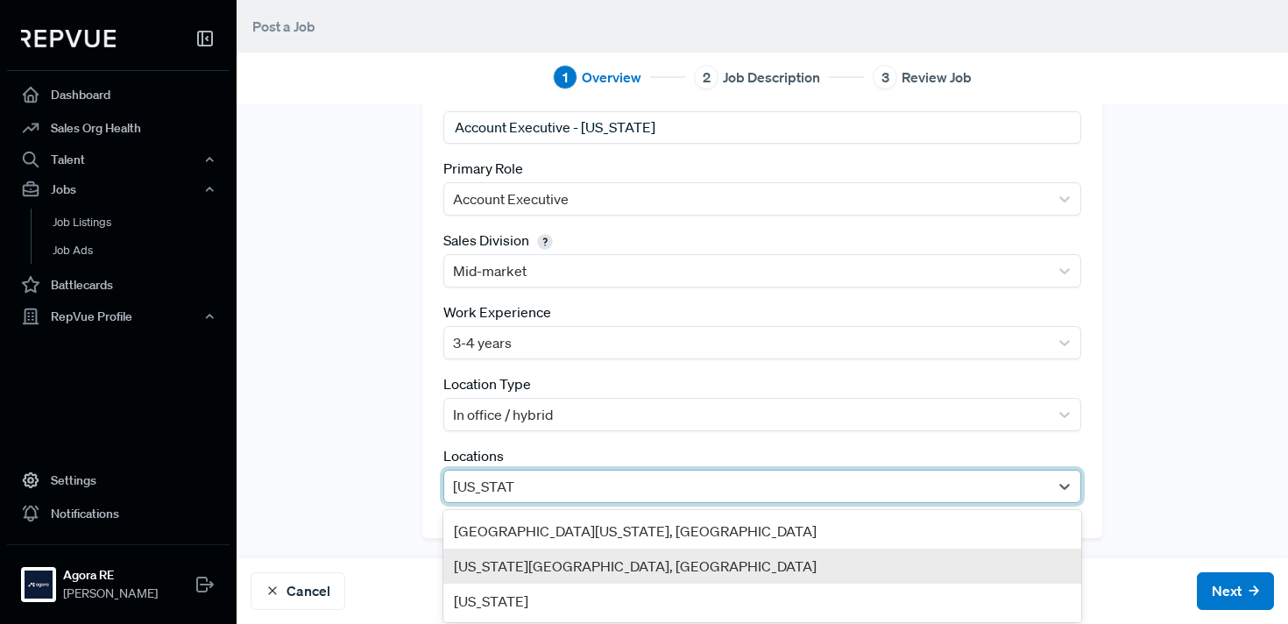
click at [541, 571] on div "New York City, NY" at bounding box center [763, 566] width 638 height 35
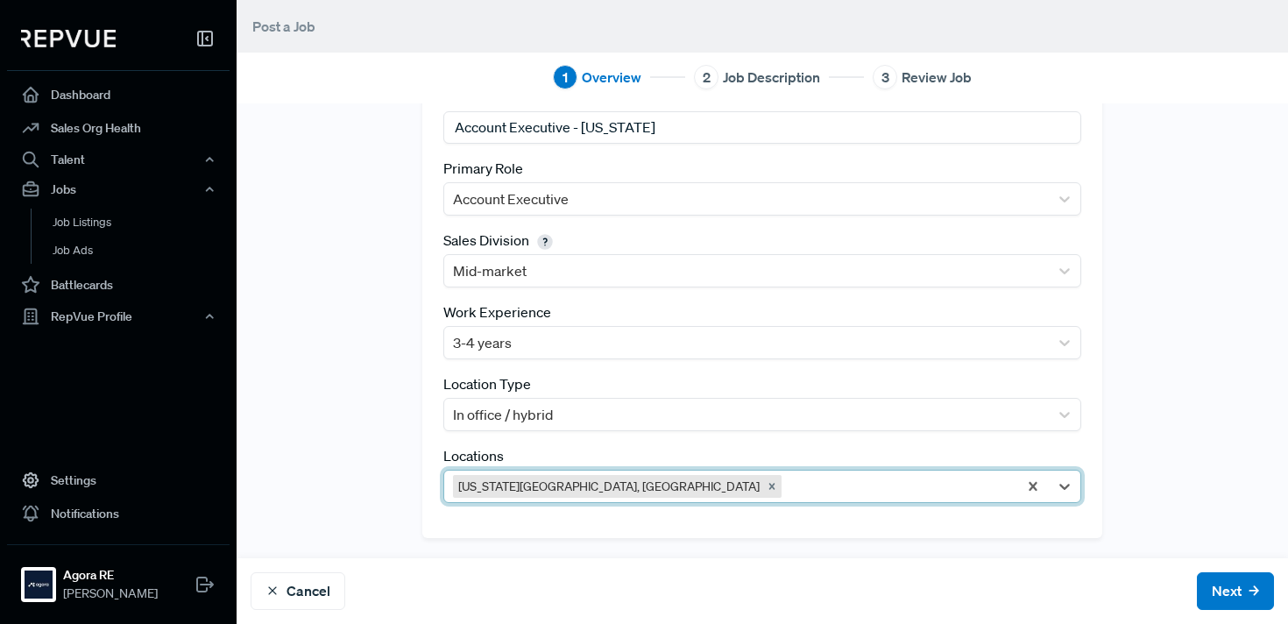
click at [370, 477] on div "Tracking Link https://www.comeet.com/jobs/agora/08.007/account-executive---ny/A…" at bounding box center [763, 256] width 1052 height 563
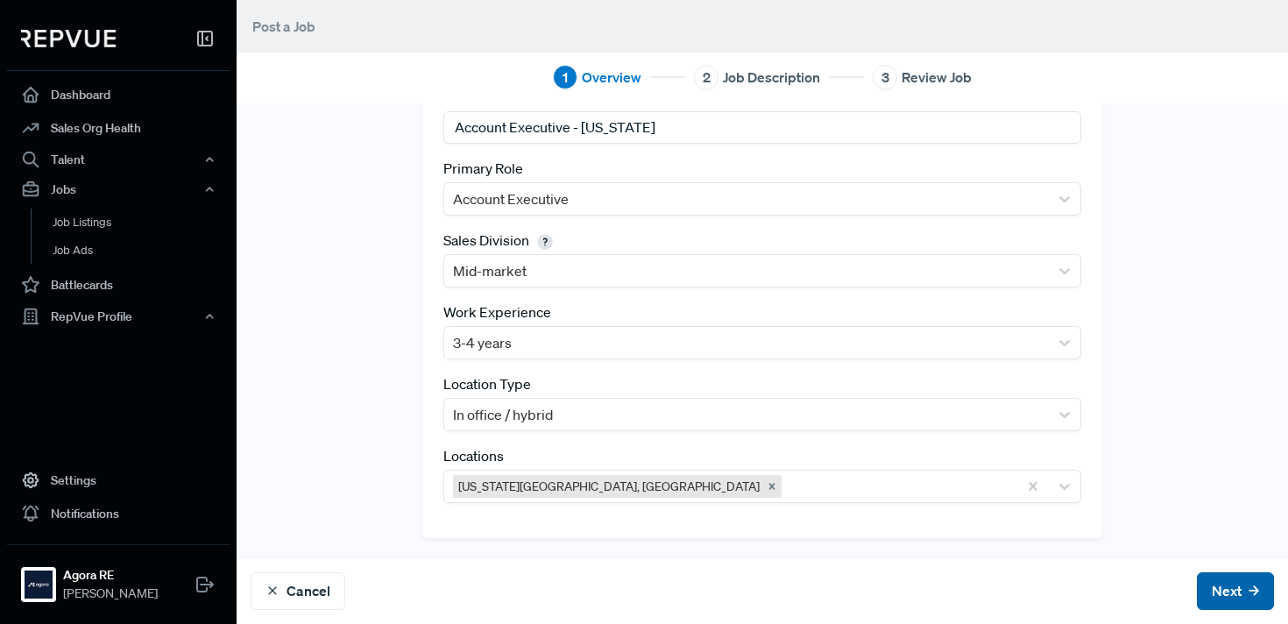
click at [1222, 591] on button "Next" at bounding box center [1235, 591] width 77 height 38
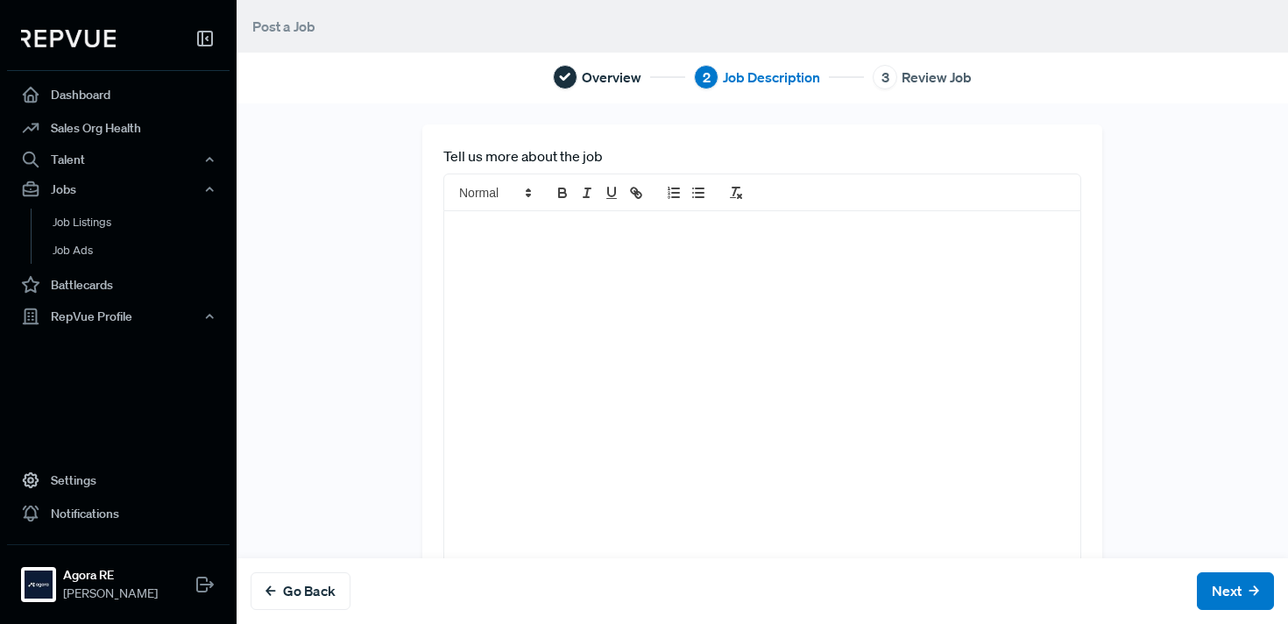
click at [565, 310] on div at bounding box center [762, 408] width 636 height 394
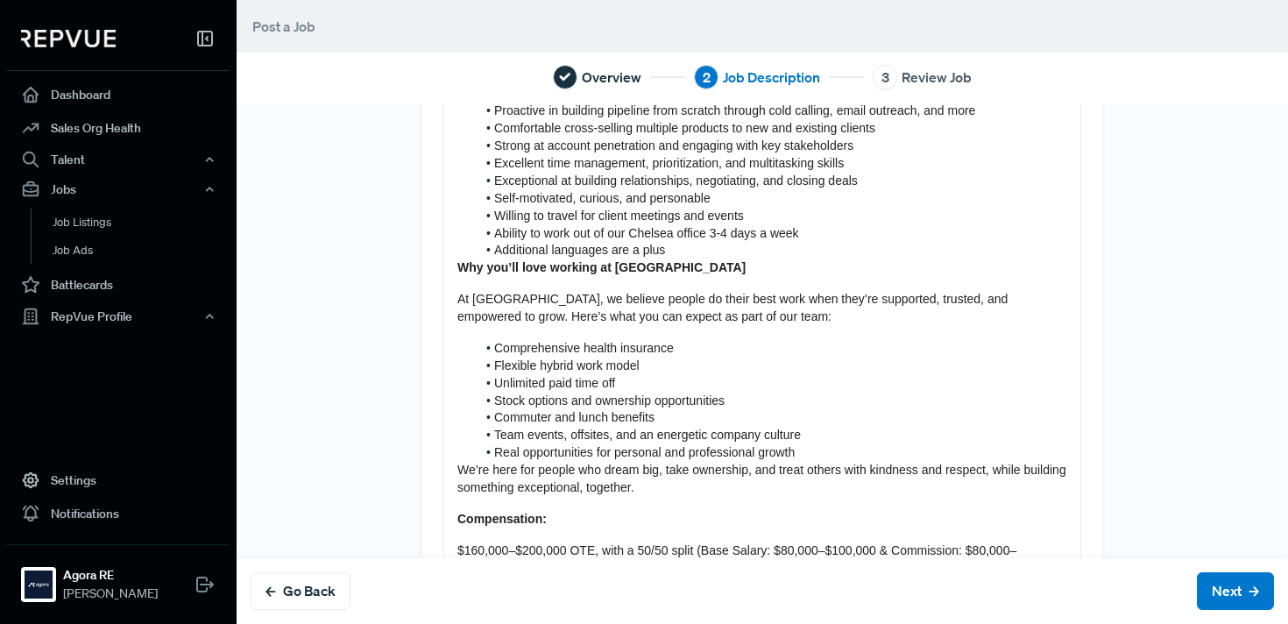
scroll to position [1015, 0]
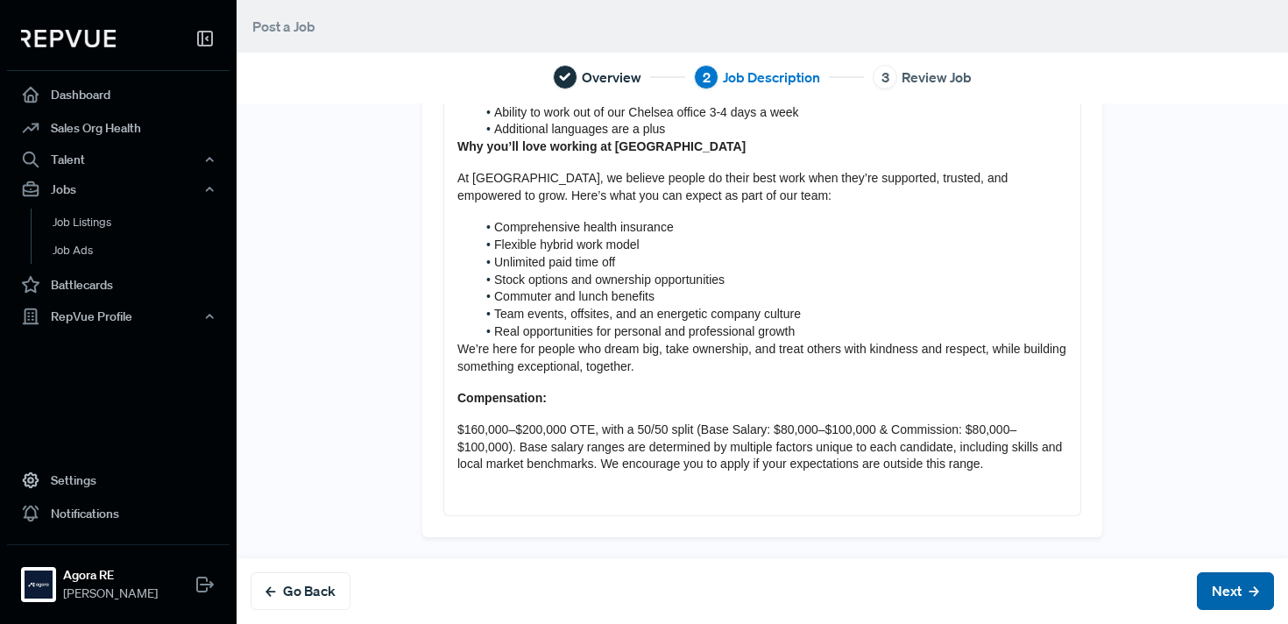
click at [1215, 584] on button "Next" at bounding box center [1235, 591] width 77 height 38
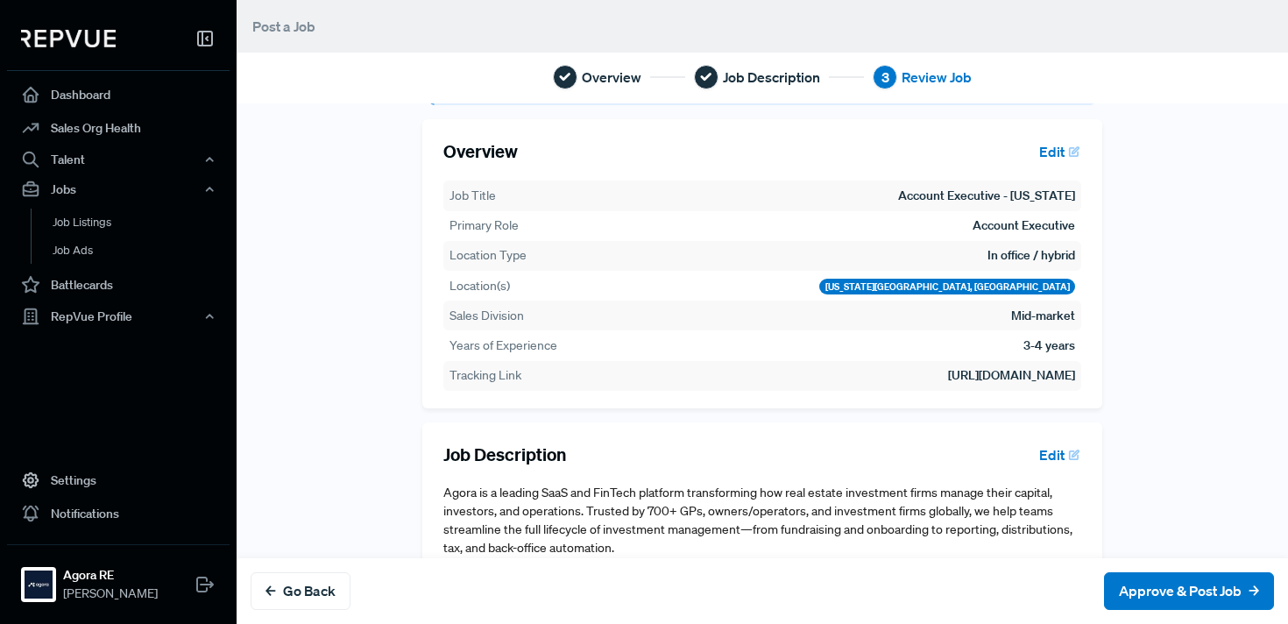
scroll to position [48, 0]
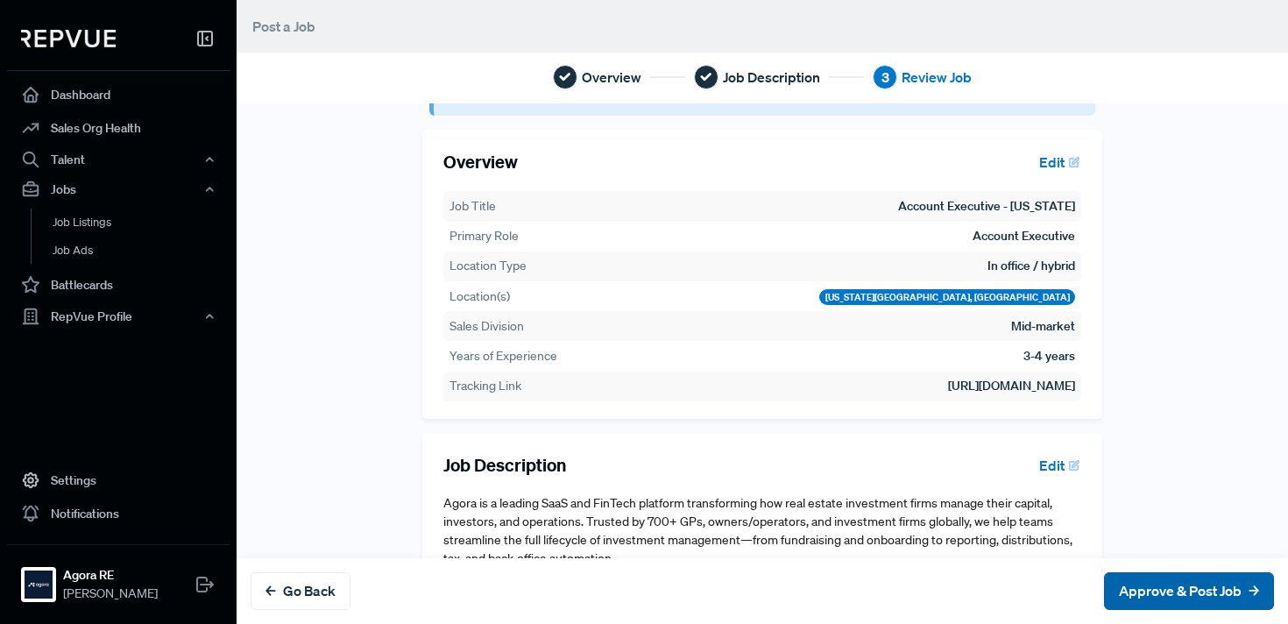
click at [1149, 600] on button "Approve & Post Job" at bounding box center [1189, 591] width 170 height 38
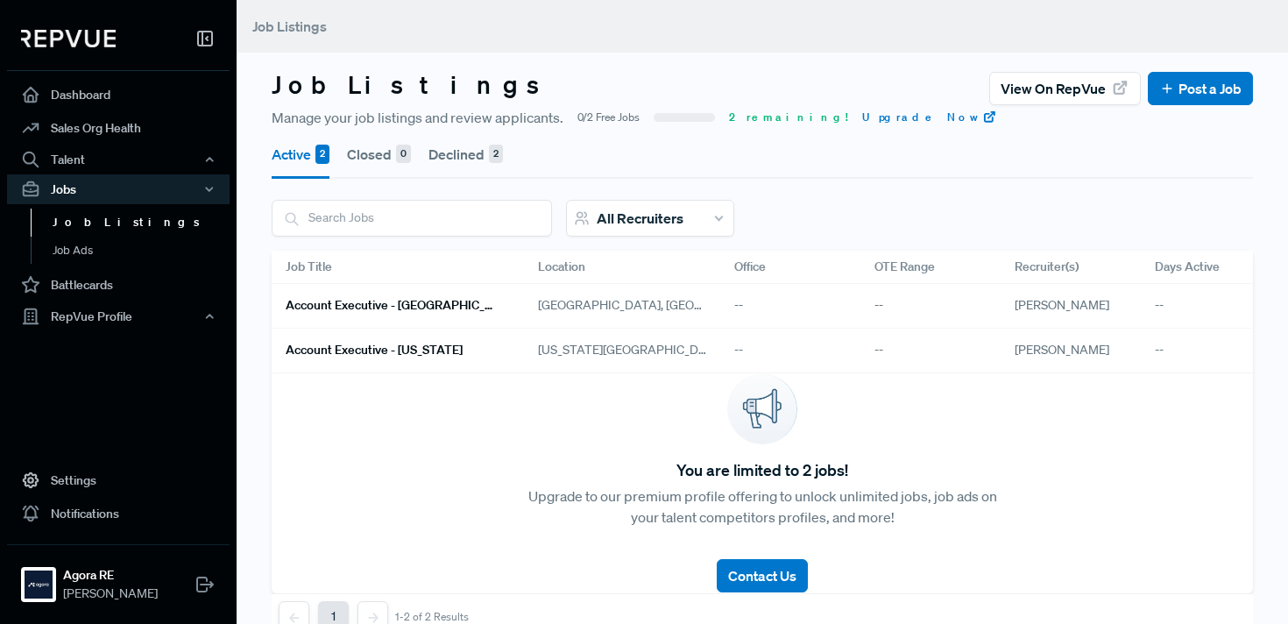
scroll to position [43, 0]
